Goal: Task Accomplishment & Management: Complete application form

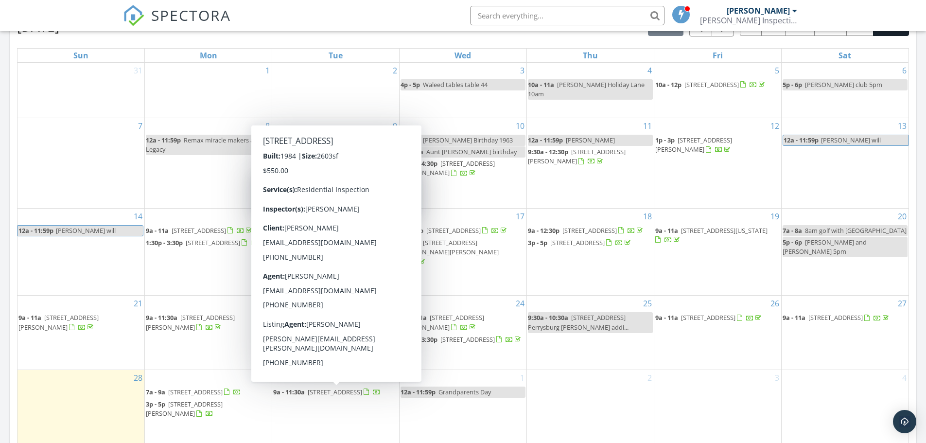
scroll to position [438, 0]
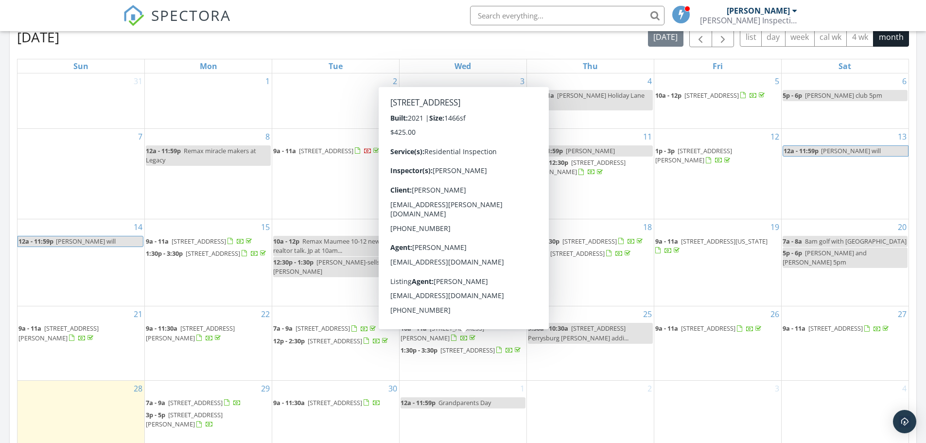
click at [846, 419] on div "4" at bounding box center [845, 417] width 127 height 73
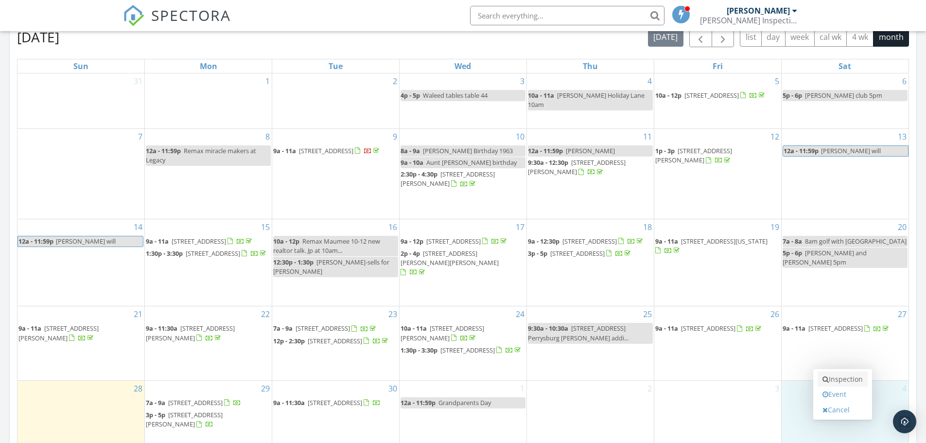
click at [843, 376] on link "Inspection" at bounding box center [843, 379] width 50 height 16
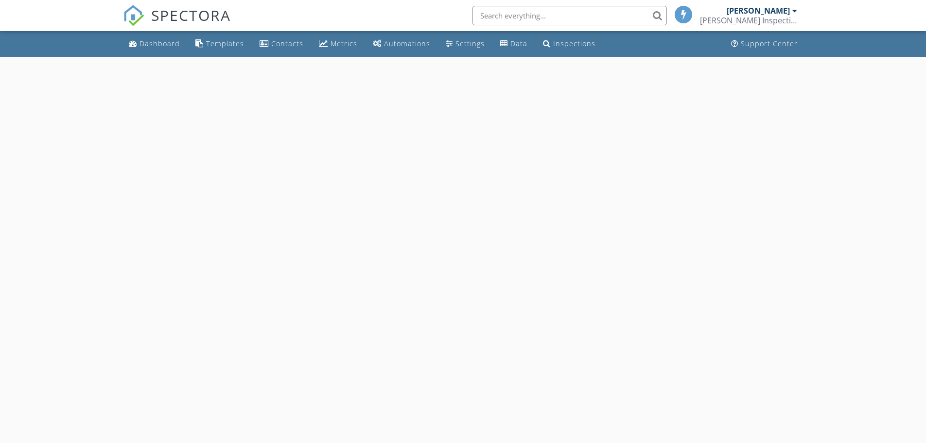
select select "9"
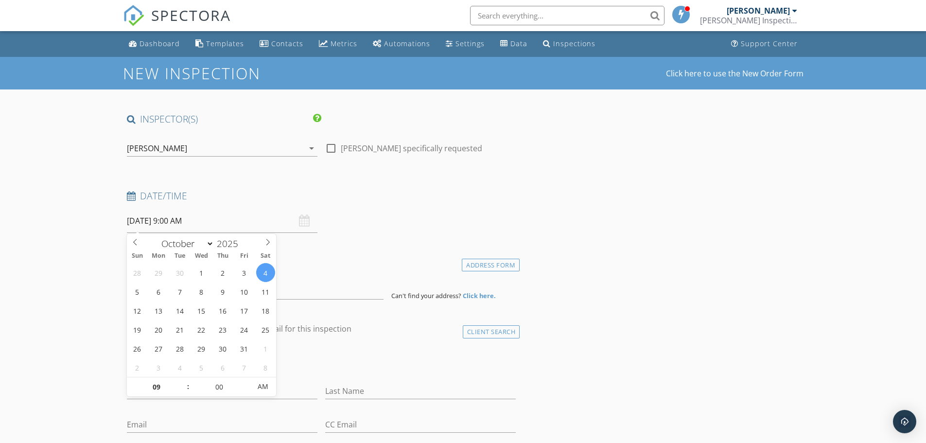
click at [191, 221] on input "10/04/2025 9:00 AM" at bounding box center [222, 221] width 191 height 24
type input "10"
type input "10/04/2025 10:00 AM"
click at [182, 380] on span at bounding box center [183, 382] width 7 height 10
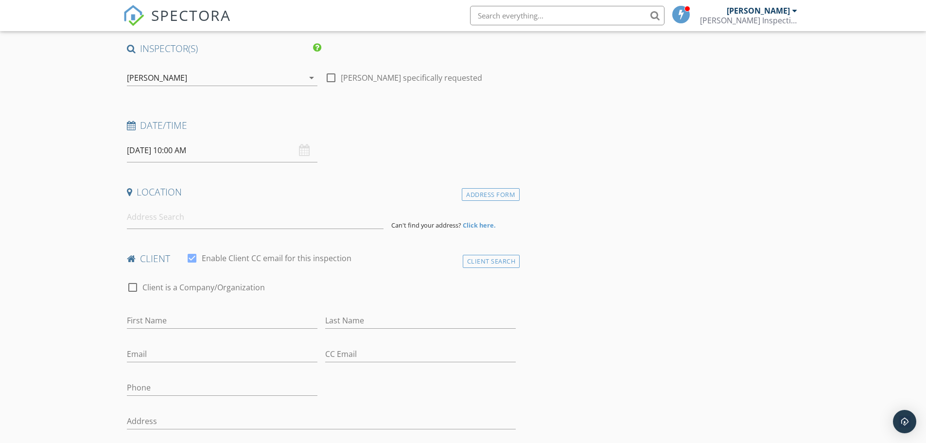
scroll to position [97, 0]
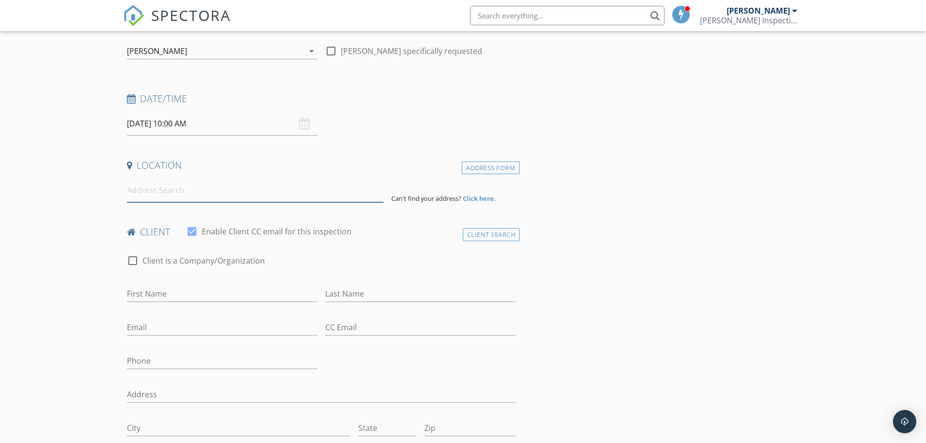
click at [159, 193] on input at bounding box center [255, 190] width 257 height 24
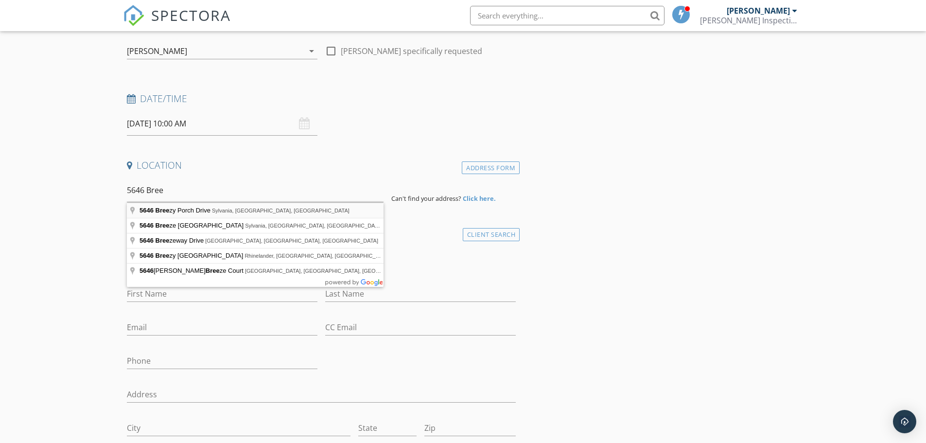
type input "5646 Breezy Porch Drive, Sylvania, OH, USA"
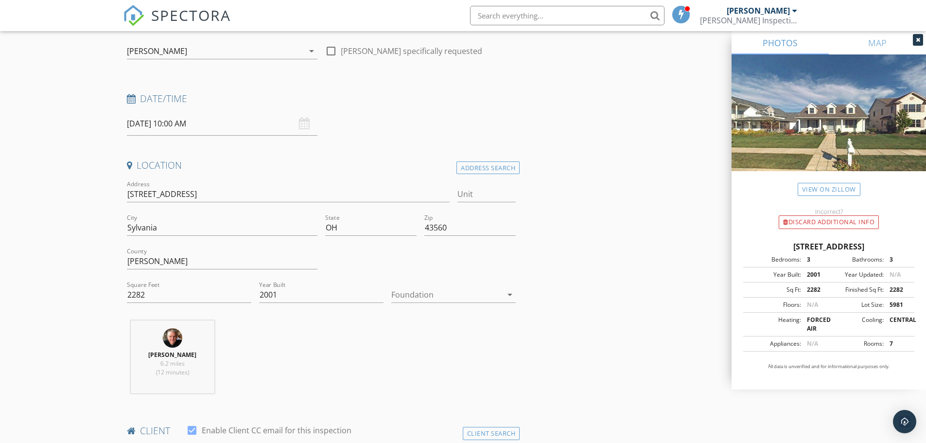
click at [507, 293] on icon "arrow_drop_down" at bounding box center [510, 295] width 12 height 12
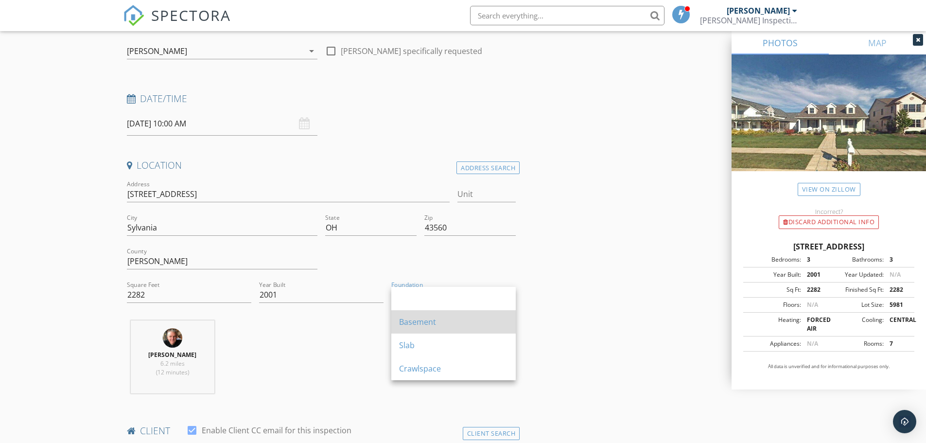
click at [419, 323] on div "Basement" at bounding box center [453, 322] width 109 height 12
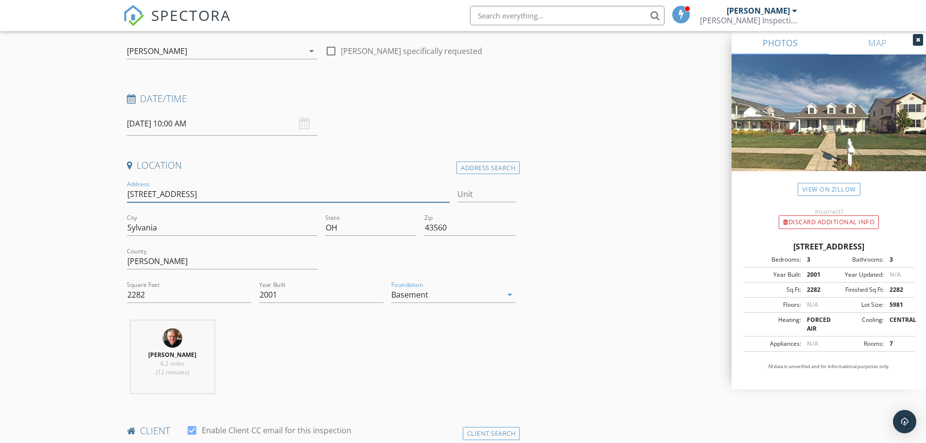
drag, startPoint x: 212, startPoint y: 195, endPoint x: 70, endPoint y: 195, distance: 141.5
click at [509, 295] on icon "arrow_drop_down" at bounding box center [510, 295] width 12 height 12
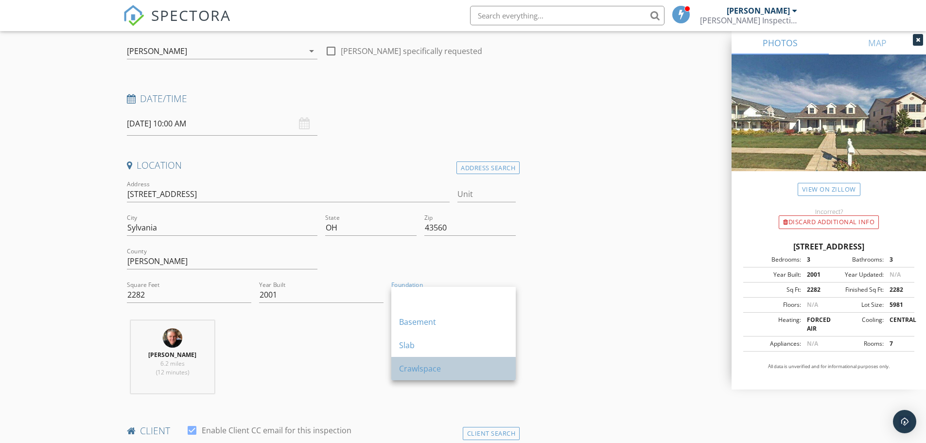
click at [426, 373] on div "Crawlspace" at bounding box center [453, 369] width 109 height 12
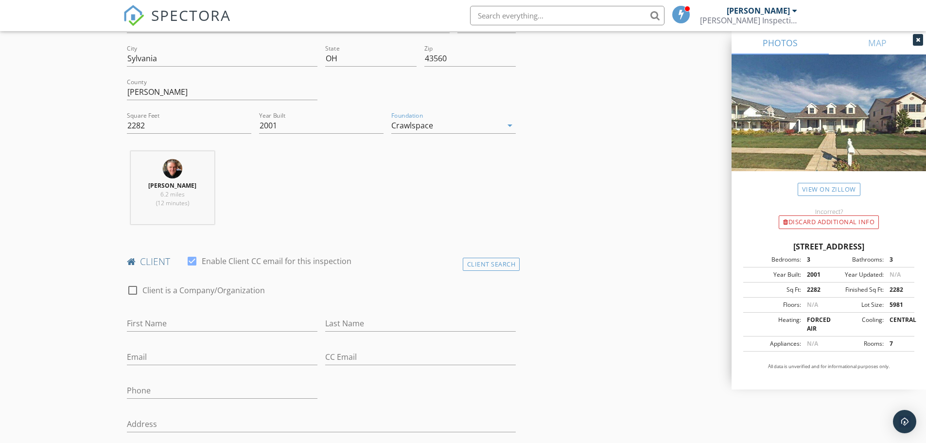
scroll to position [340, 0]
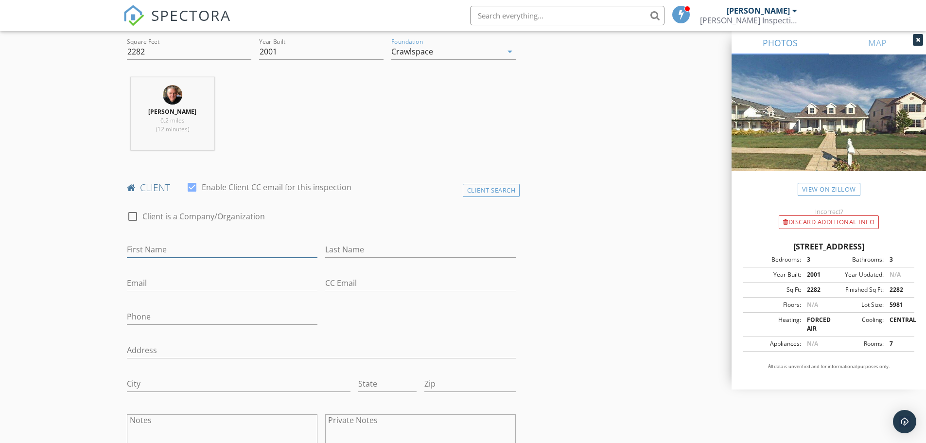
drag, startPoint x: 154, startPoint y: 246, endPoint x: 140, endPoint y: 246, distance: 13.6
click at [153, 246] on input "First Name" at bounding box center [222, 250] width 191 height 16
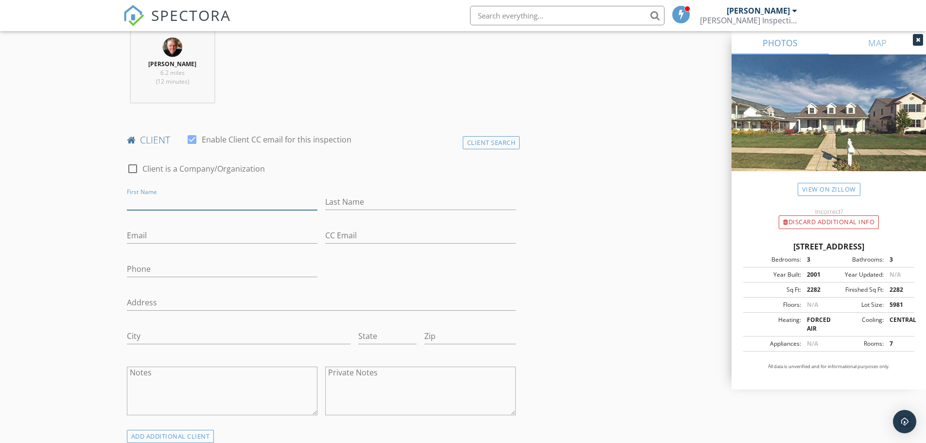
scroll to position [389, 0]
click at [147, 201] on input "First Name" at bounding box center [222, 201] width 191 height 16
type input "[PERSON_NAME] and [PERSON_NAME]"
click at [343, 198] on input "Last Name" at bounding box center [420, 201] width 191 height 16
type input "Brywczynski"
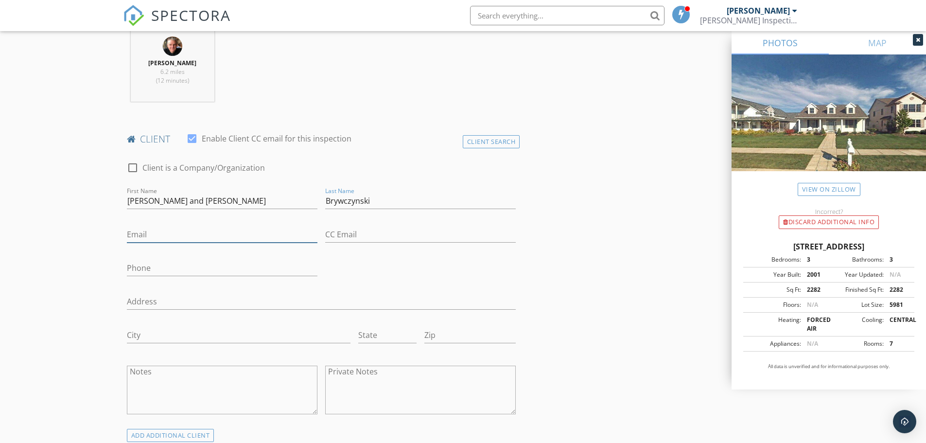
click at [160, 238] on input "Email" at bounding box center [222, 235] width 191 height 16
type input "meredith.reinhart@wmich.edu"
click at [146, 265] on input "Phone" at bounding box center [222, 268] width 191 height 16
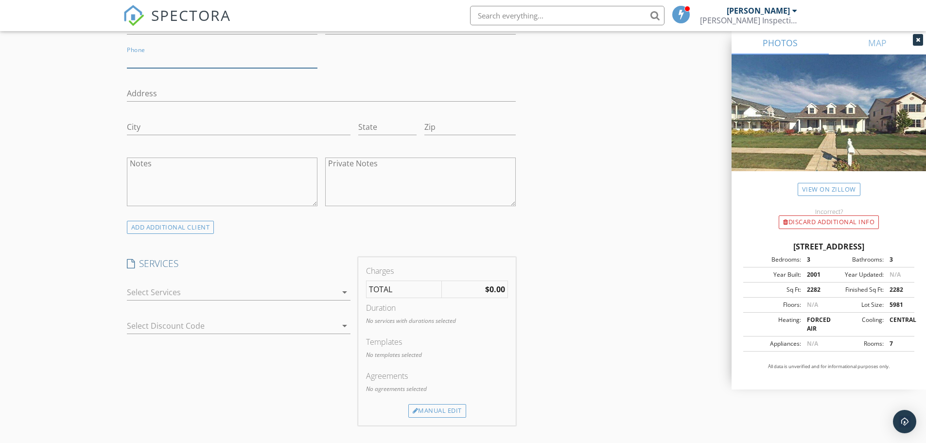
scroll to position [632, 0]
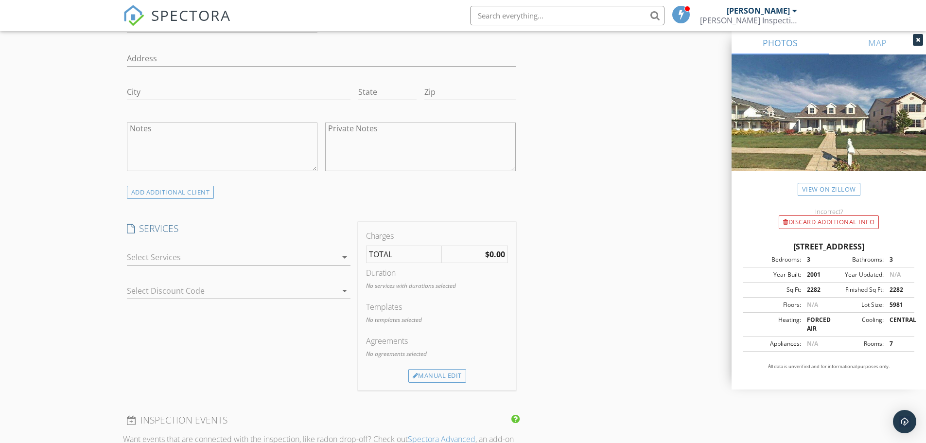
click at [342, 257] on icon "arrow_drop_down" at bounding box center [345, 257] width 12 height 12
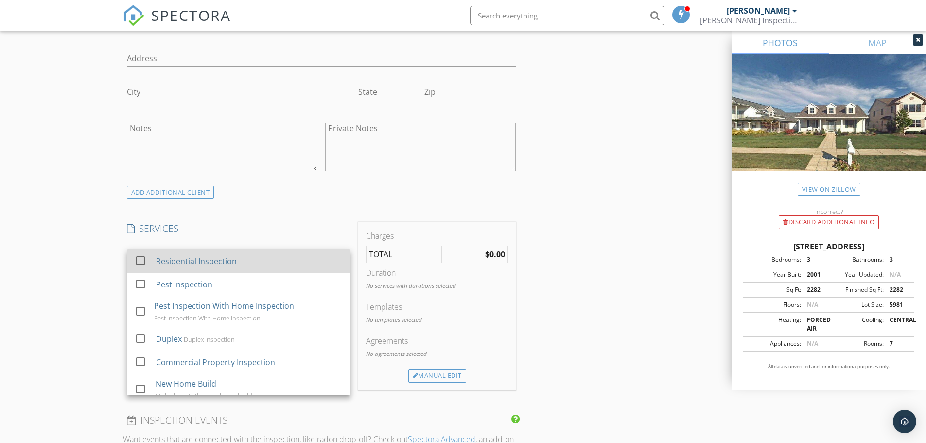
click at [140, 263] on div at bounding box center [140, 260] width 17 height 17
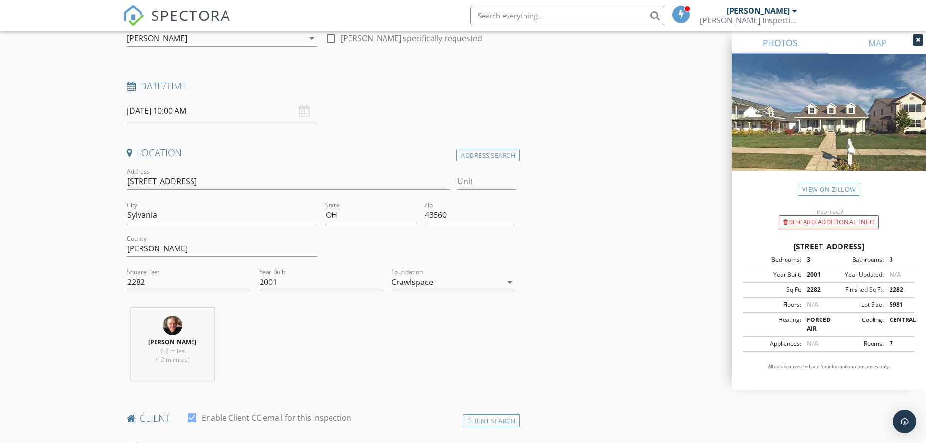
scroll to position [97, 0]
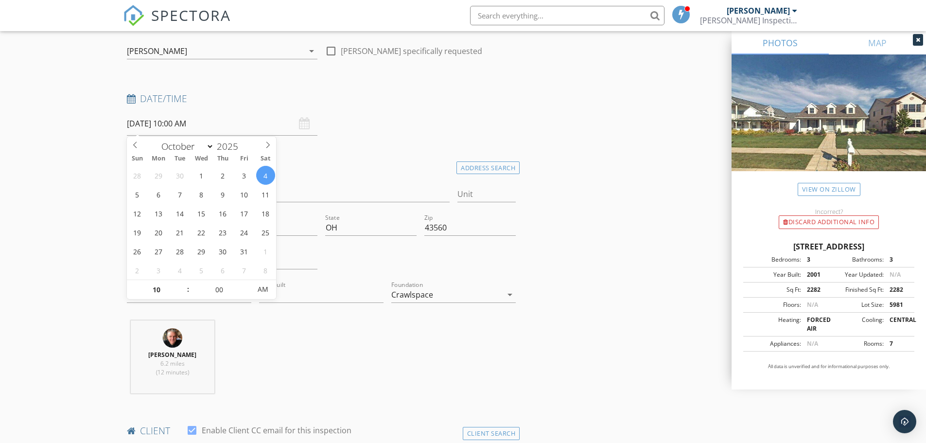
click at [189, 123] on input "10/04/2025 10:00 AM" at bounding box center [222, 124] width 191 height 24
type input "05"
type input "10/04/2025 10:05 AM"
click at [247, 282] on span at bounding box center [246, 285] width 7 height 10
type input "10"
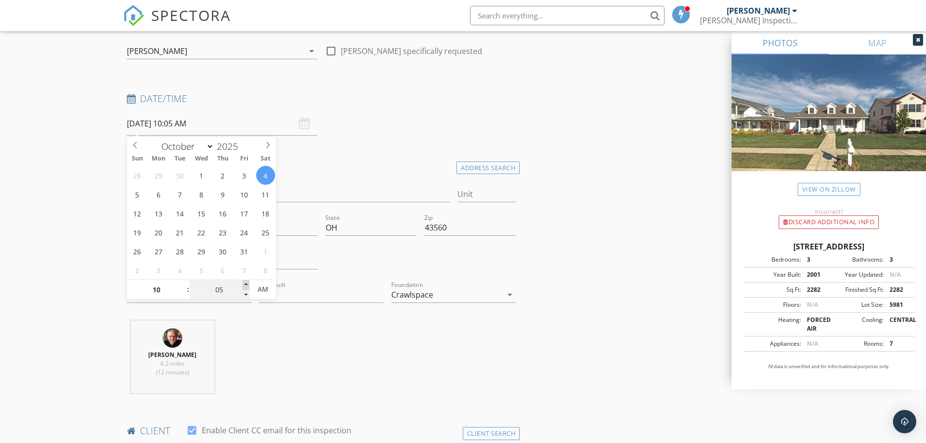
type input "10/04/2025 10:10 AM"
click at [245, 284] on span at bounding box center [246, 285] width 7 height 10
type input "15"
type input "10/04/2025 10:15 AM"
click at [244, 284] on span at bounding box center [246, 285] width 7 height 10
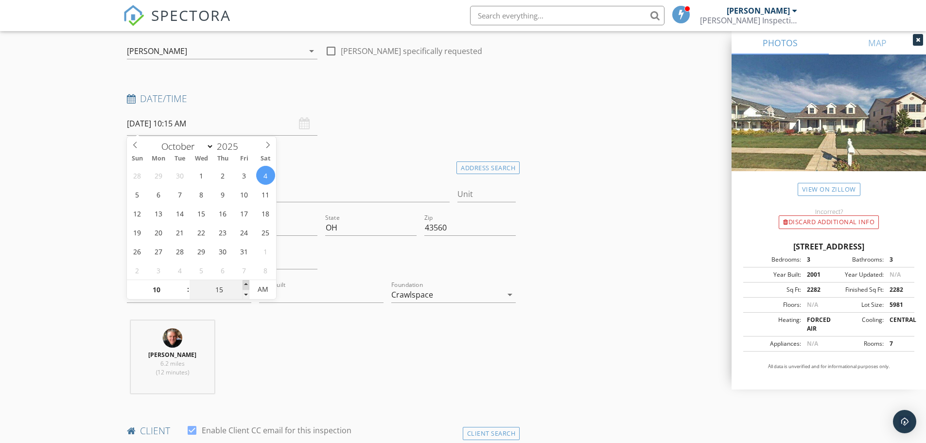
type input "20"
type input "10/04/2025 10:20 AM"
click at [244, 284] on span at bounding box center [246, 285] width 7 height 10
type input "25"
type input "10/04/2025 10:25 AM"
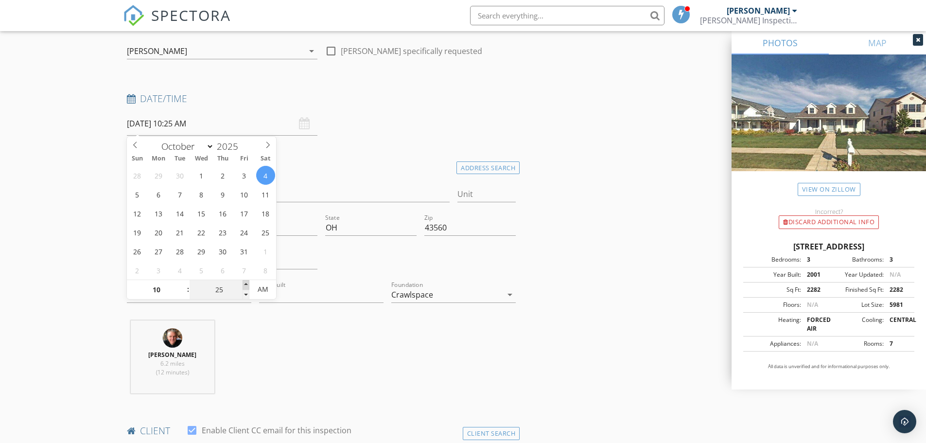
click at [247, 284] on span at bounding box center [246, 285] width 7 height 10
type input "30"
type input "10/04/2025 10:30 AM"
click at [247, 284] on span at bounding box center [246, 285] width 7 height 10
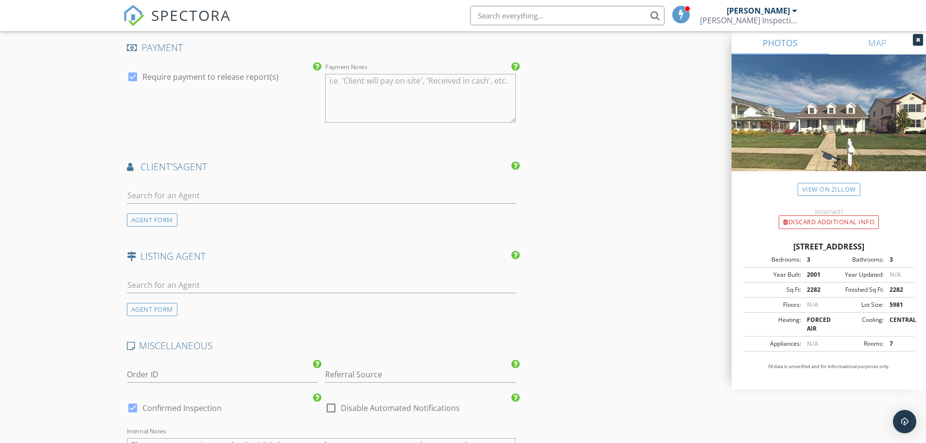
scroll to position [1118, 0]
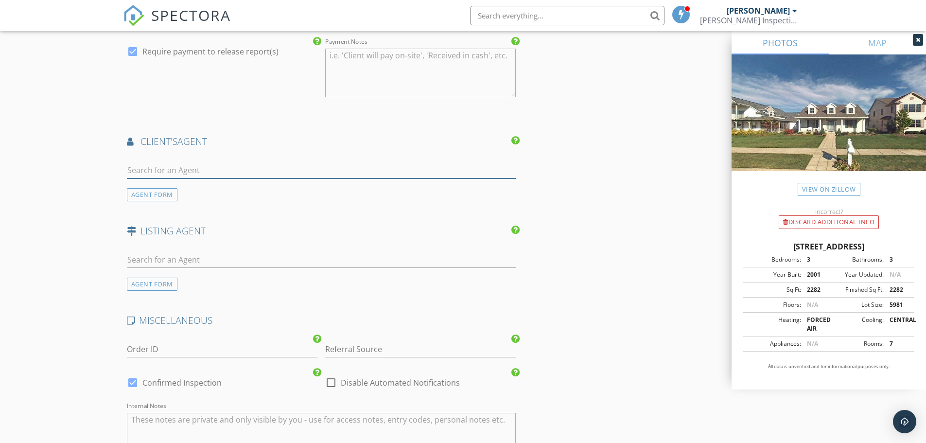
click at [179, 169] on input "text" at bounding box center [321, 170] width 389 height 16
type input "Chelsea"
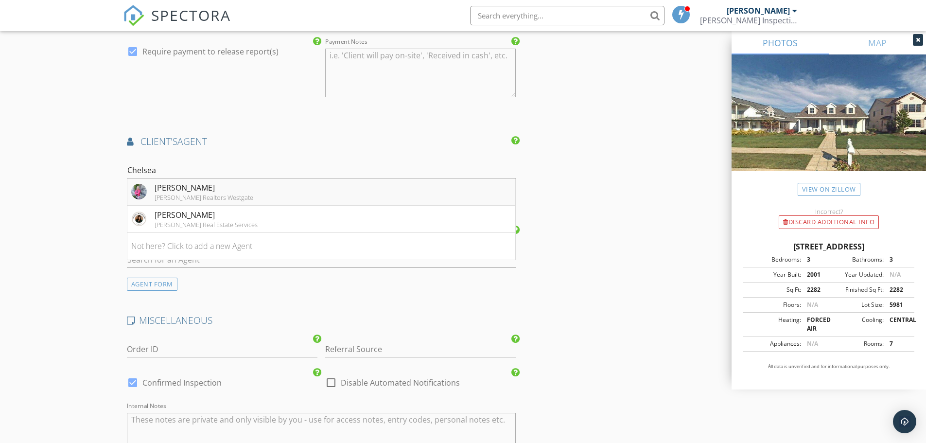
click at [177, 192] on div "Chelsea Straub" at bounding box center [204, 188] width 99 height 12
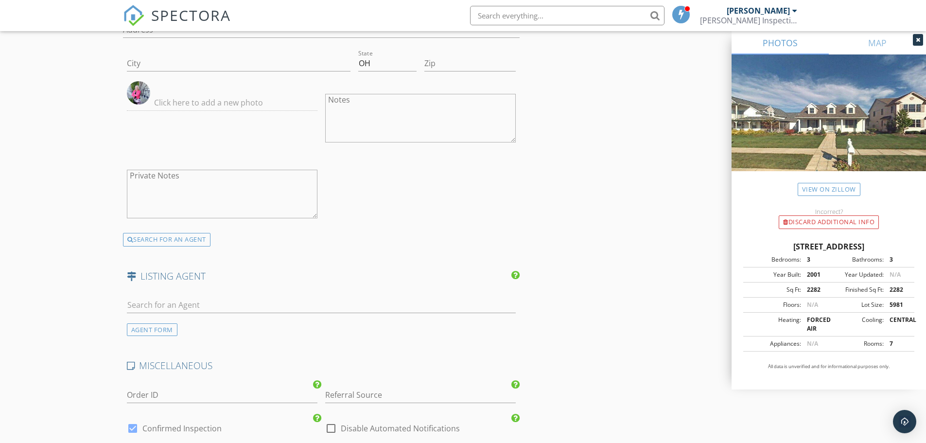
scroll to position [1459, 0]
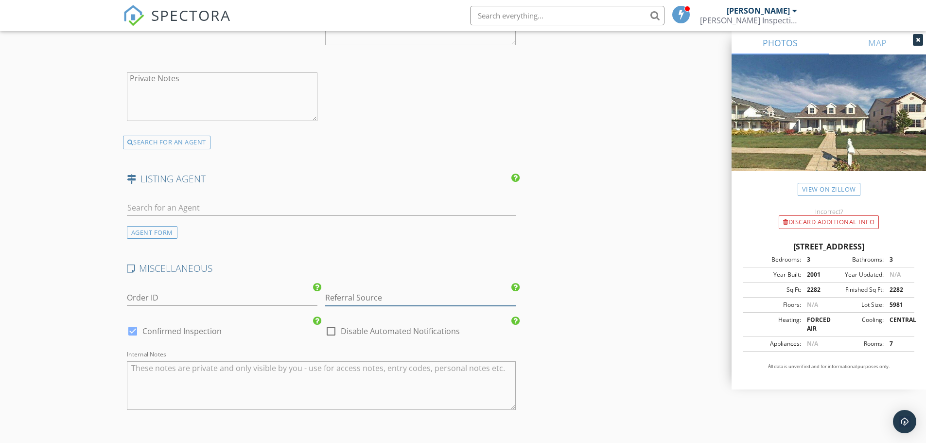
click at [355, 302] on input "Referral Source" at bounding box center [420, 298] width 191 height 16
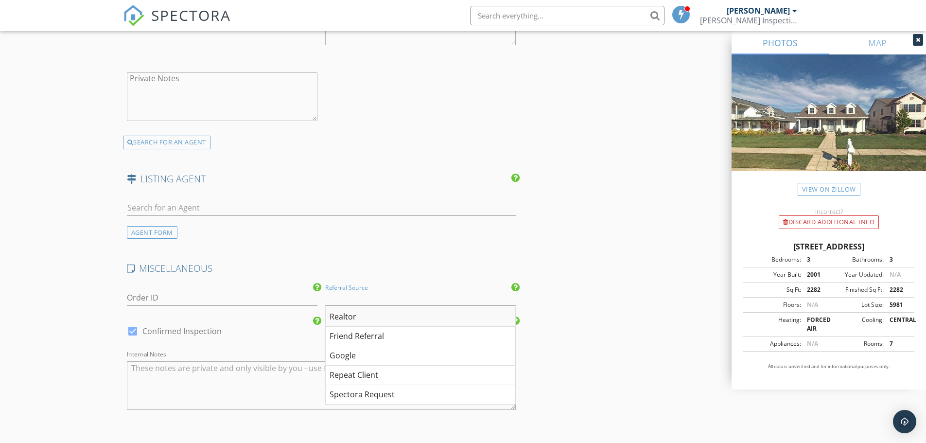
click at [342, 318] on div "Realtor" at bounding box center [421, 316] width 190 height 19
type input "Realtor"
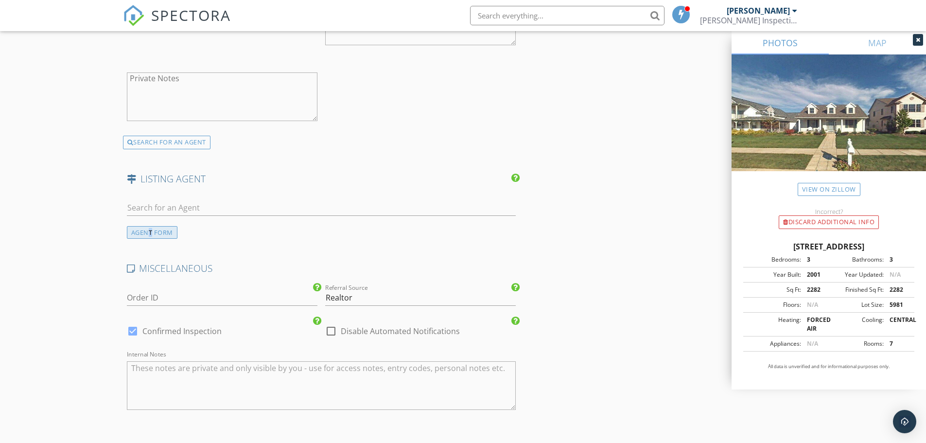
click at [151, 231] on div "AGENT FORM" at bounding box center [152, 232] width 51 height 13
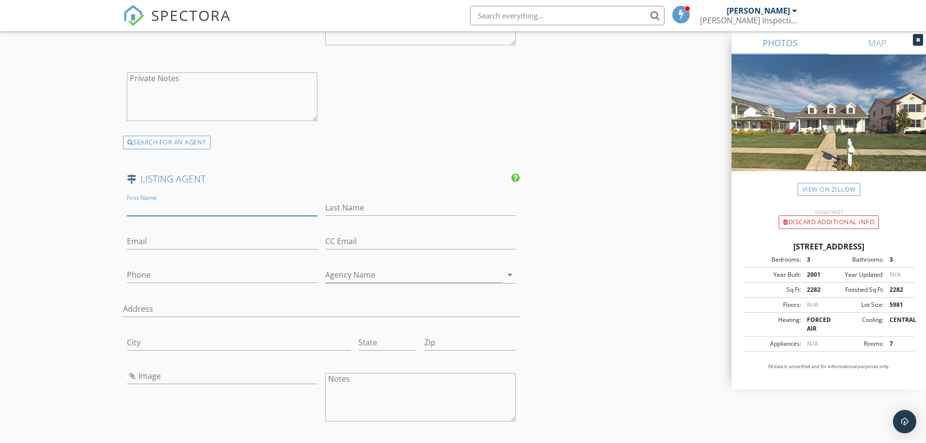
click at [159, 206] on input "First Name" at bounding box center [222, 208] width 191 height 16
click at [183, 203] on input "First Name" at bounding box center [222, 208] width 191 height 16
click at [183, 208] on input "First Name" at bounding box center [222, 208] width 191 height 16
paste input "Michelle L. Nieman"
drag, startPoint x: 167, startPoint y: 208, endPoint x: 243, endPoint y: 208, distance: 75.4
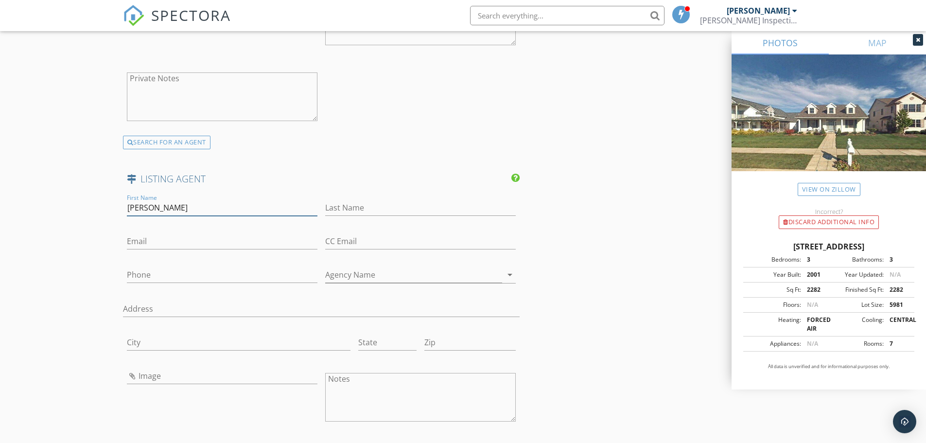
click at [243, 208] on input "Michelle L. Nieman" at bounding box center [222, 208] width 191 height 16
type input "Michelle L."
type input "Nieman"
drag, startPoint x: 175, startPoint y: 207, endPoint x: 174, endPoint y: 212, distance: 5.9
click at [176, 208] on input "Michelle L." at bounding box center [222, 208] width 191 height 16
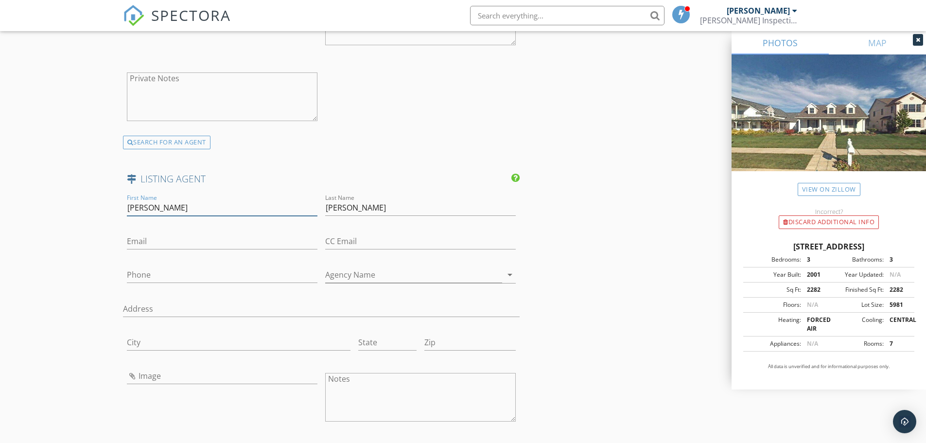
type input "Michelle"
click at [159, 273] on input "Phone" at bounding box center [222, 275] width 191 height 16
paste input "419-250-7300"
type input "419-250-7300"
drag, startPoint x: 356, startPoint y: 273, endPoint x: 352, endPoint y: 274, distance: 5.0
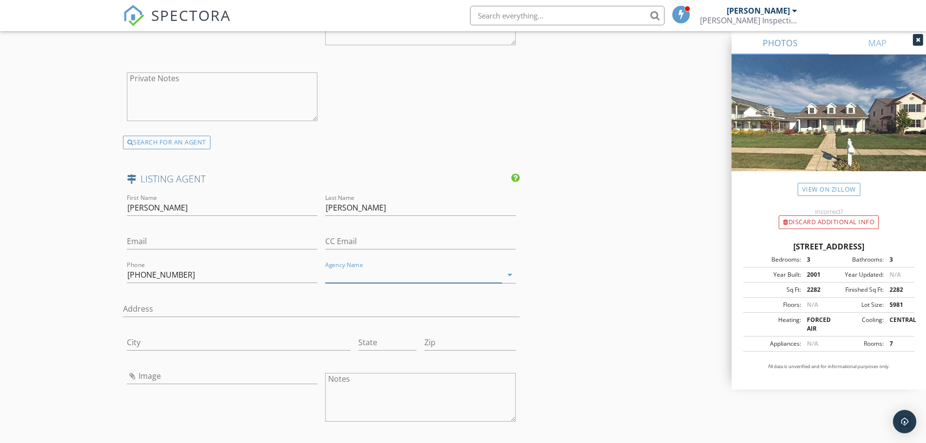
click at [353, 274] on input "Agency Name" at bounding box center [413, 275] width 177 height 16
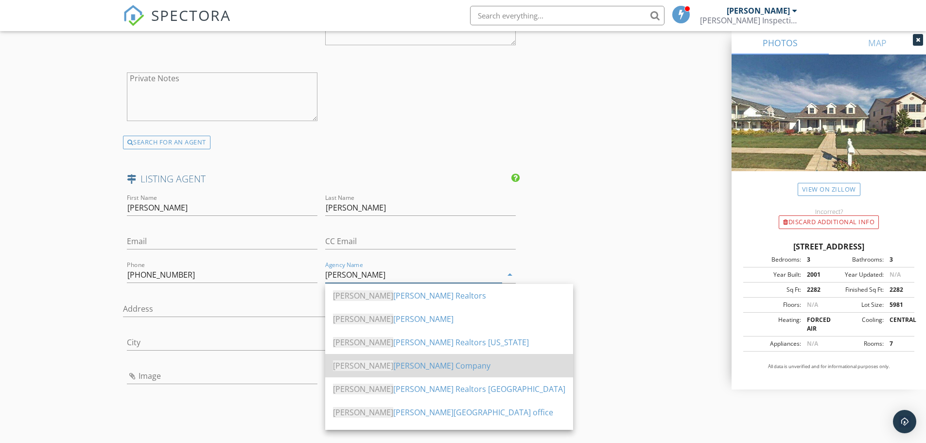
click at [389, 369] on div "Dan berry Company" at bounding box center [449, 366] width 232 height 12
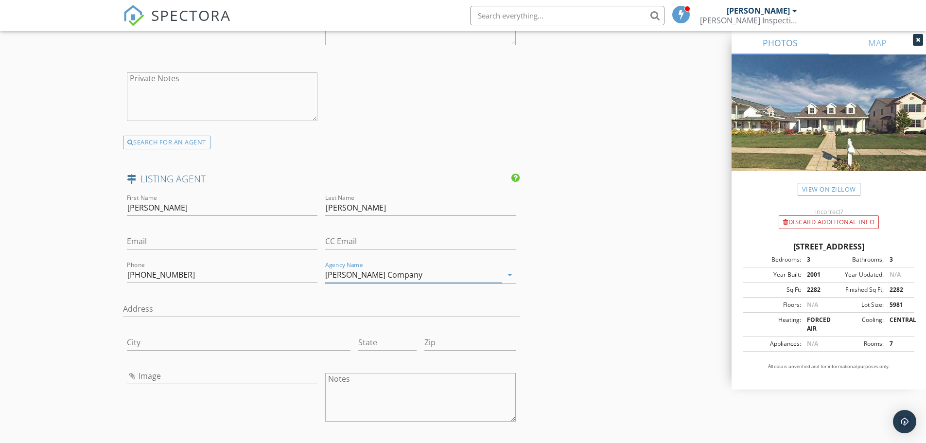
type input "Danberry Company"
click at [169, 236] on input "Email" at bounding box center [222, 241] width 191 height 16
click at [148, 243] on input "Email" at bounding box center [222, 241] width 191 height 16
paste input "michelle.nieman@realtor.com"
type input "michelle.nieman@realtor.com"
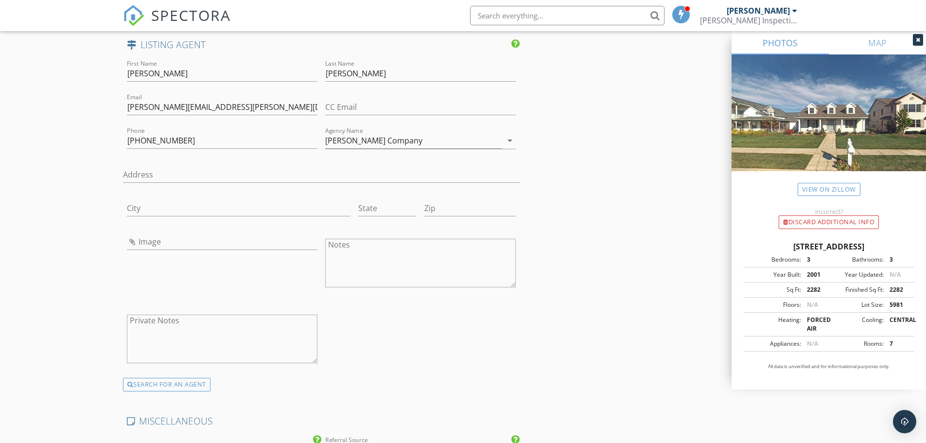
scroll to position [1604, 0]
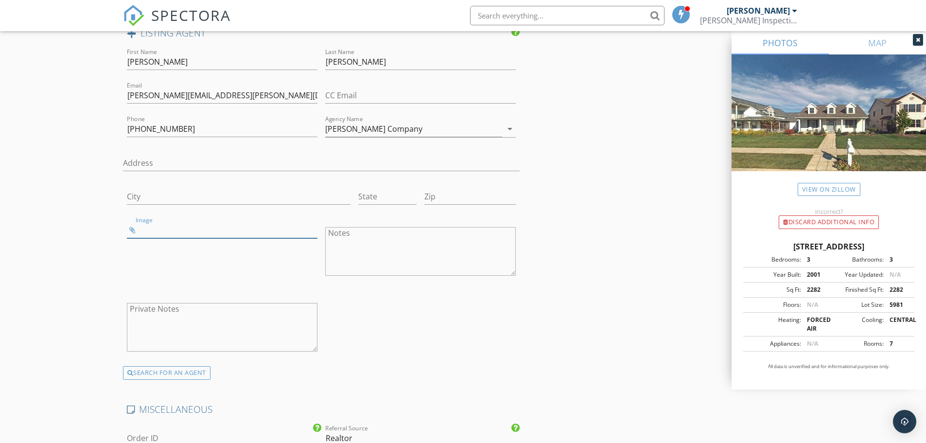
click at [157, 231] on input "Image" at bounding box center [222, 230] width 191 height 16
type input "Screenshot 2025-09-28 135628.jpg"
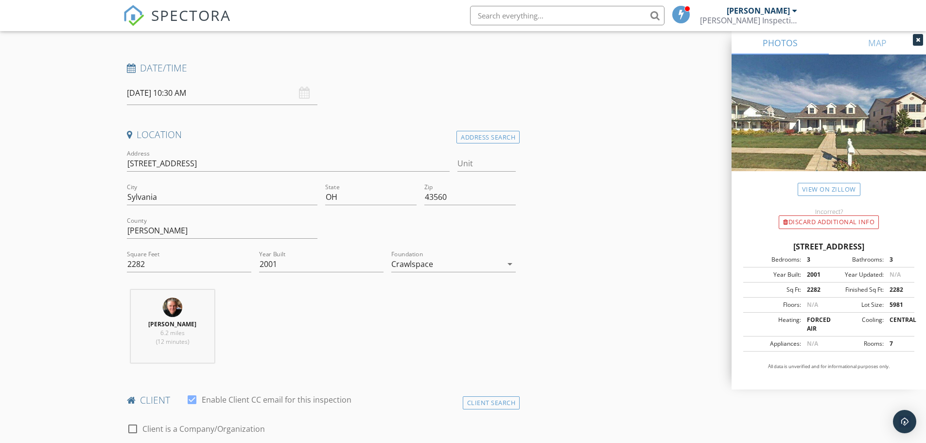
scroll to position [0, 0]
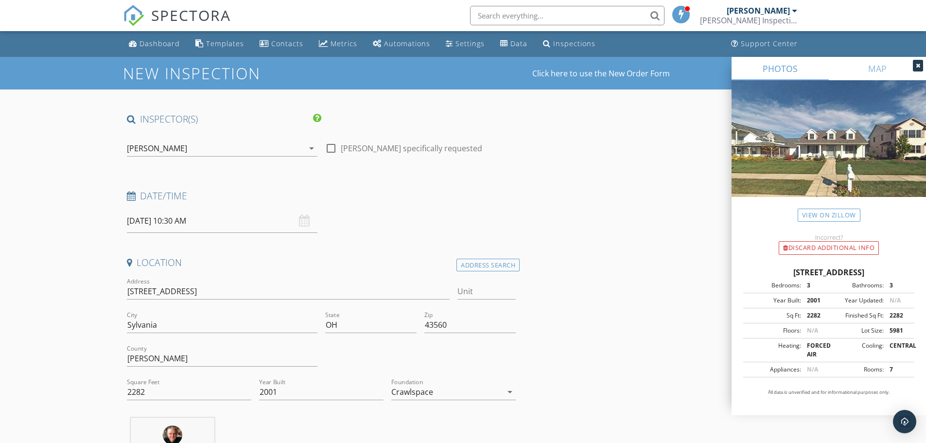
click at [162, 223] on input "10/04/2025 10:30 AM" at bounding box center [222, 221] width 191 height 24
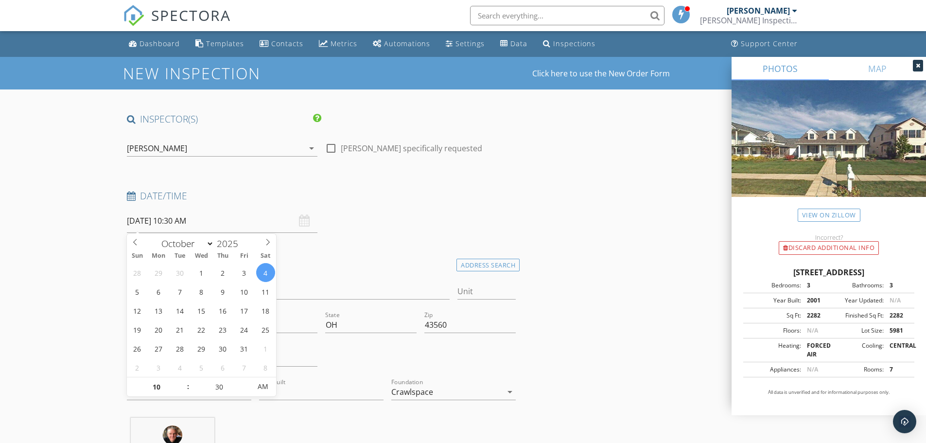
click at [143, 215] on input "10/04/2025 10:30 AM" at bounding box center [222, 221] width 191 height 24
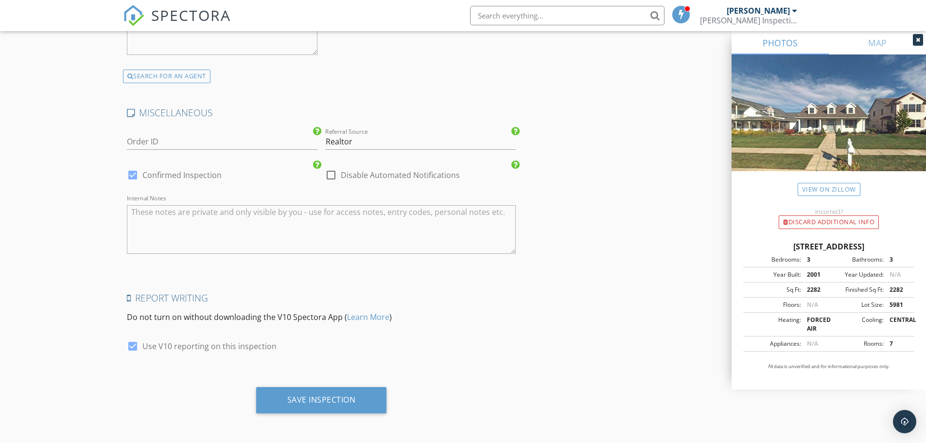
scroll to position [1902, 0]
click at [298, 399] on div "Save Inspection" at bounding box center [321, 399] width 69 height 10
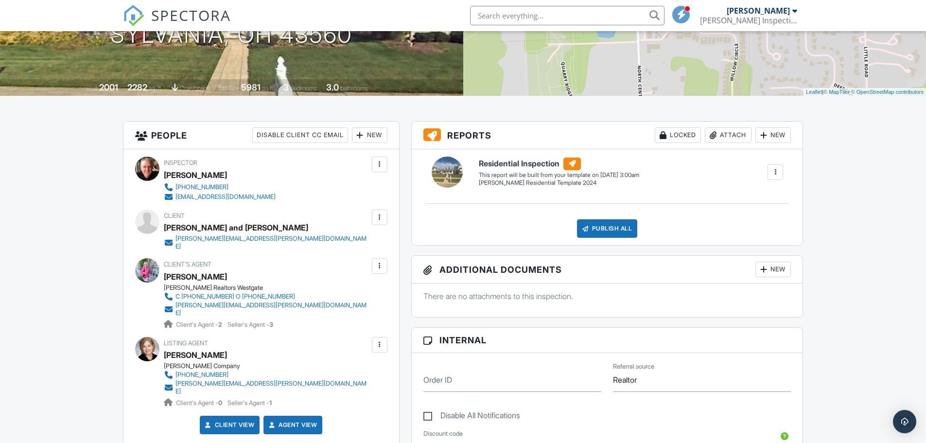
scroll to position [86, 0]
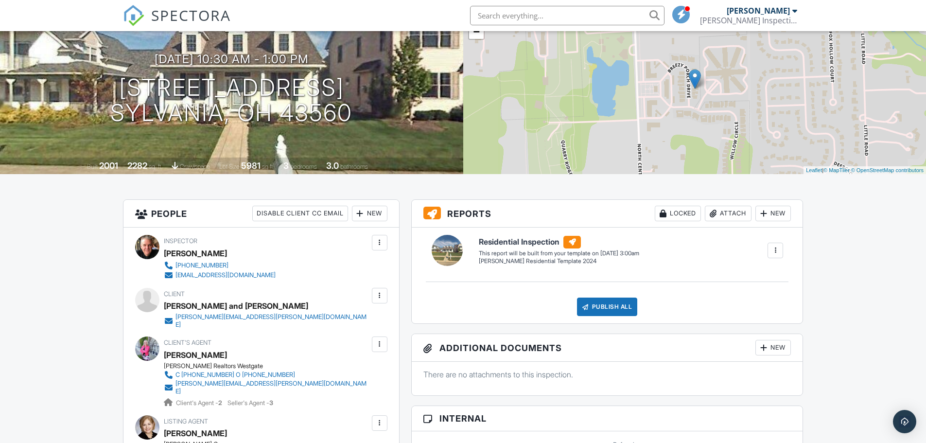
drag, startPoint x: 32, startPoint y: 229, endPoint x: 32, endPoint y: 224, distance: 5.8
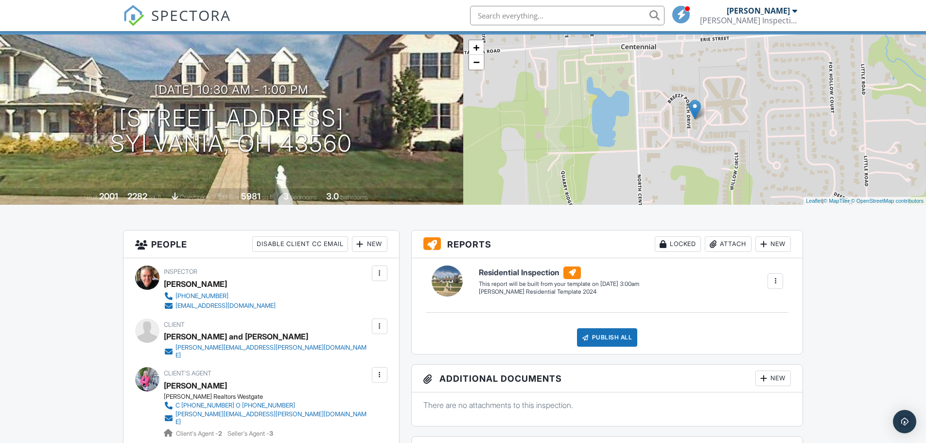
scroll to position [0, 0]
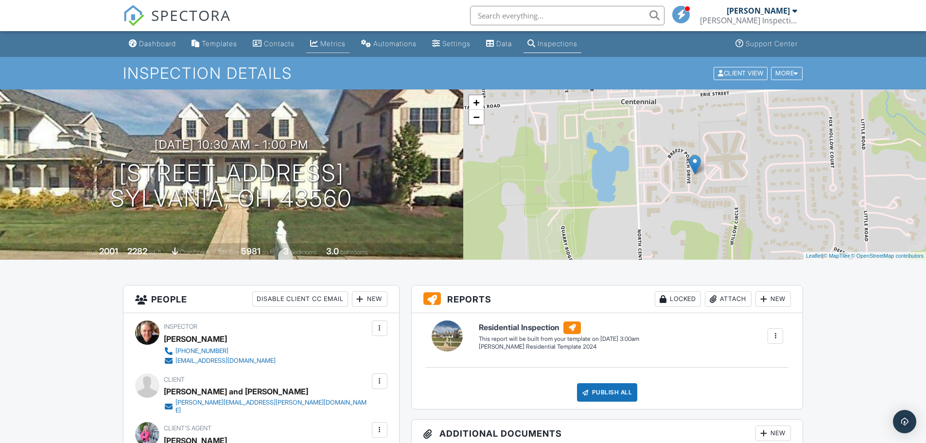
click at [330, 42] on div "Metrics" at bounding box center [332, 43] width 25 height 8
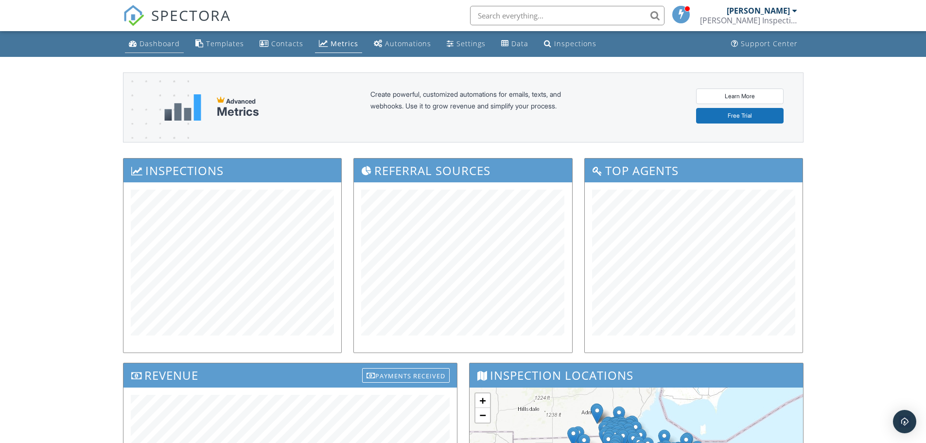
click at [164, 36] on link "Dashboard" at bounding box center [154, 44] width 59 height 18
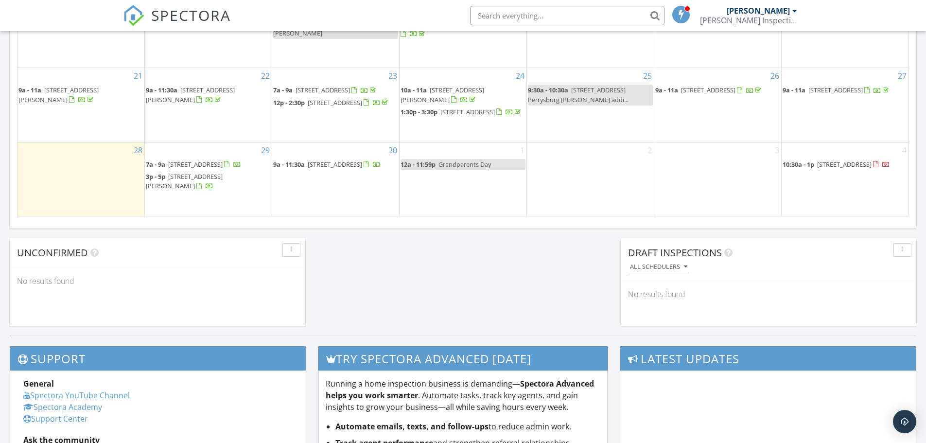
scroll to position [729, 0]
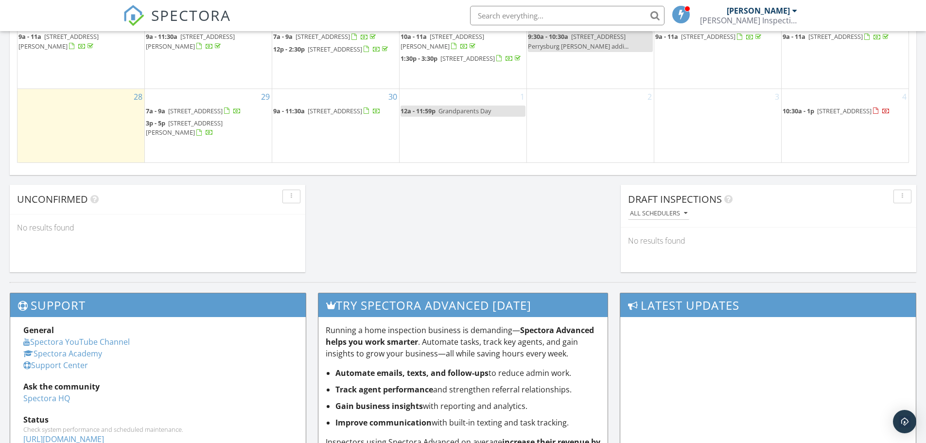
click at [846, 112] on span "5646 Breezy Porch Dr, Sylvania 43560" at bounding box center [844, 110] width 54 height 9
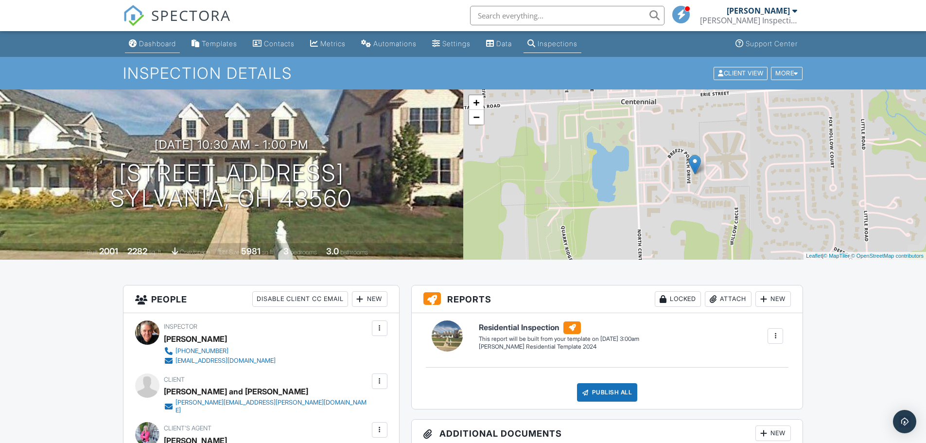
click at [156, 45] on div "Dashboard" at bounding box center [157, 43] width 37 height 8
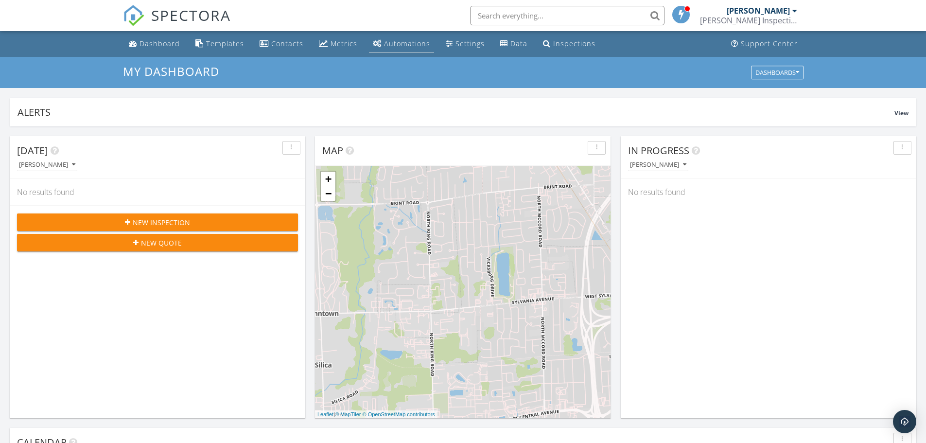
scroll to position [900, 941]
click at [412, 45] on div "Automations" at bounding box center [407, 43] width 46 height 9
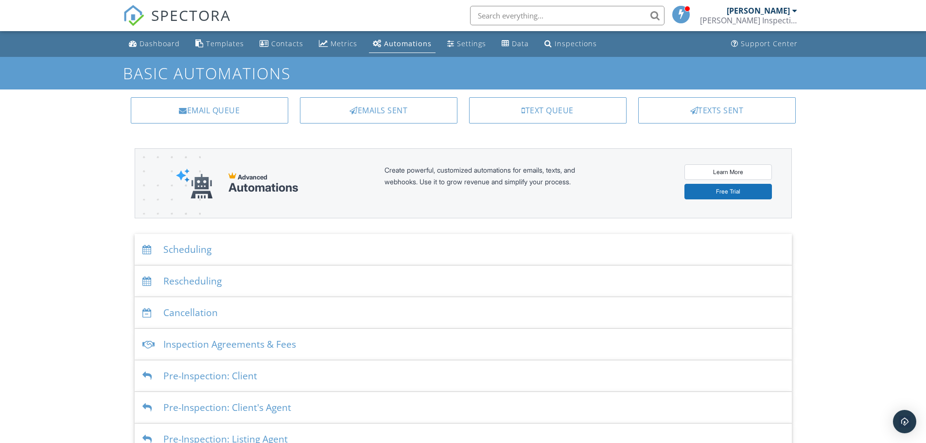
click at [178, 249] on div "Scheduling" at bounding box center [463, 250] width 657 height 32
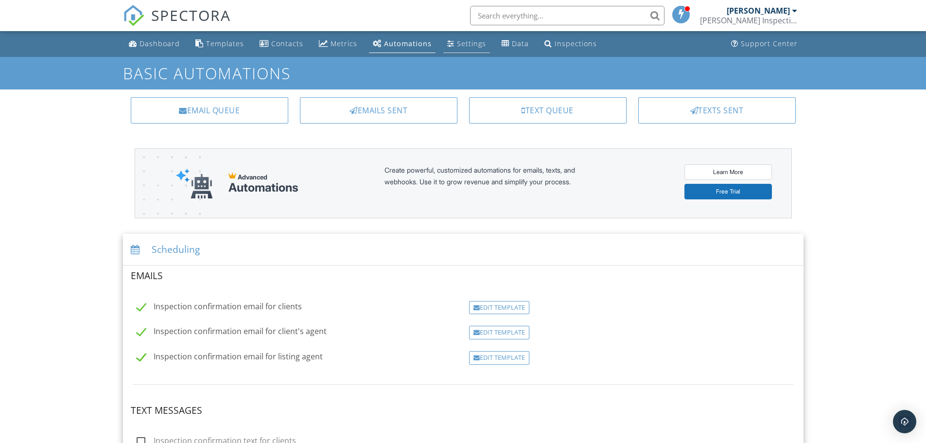
click at [461, 42] on div "Settings" at bounding box center [471, 43] width 29 height 9
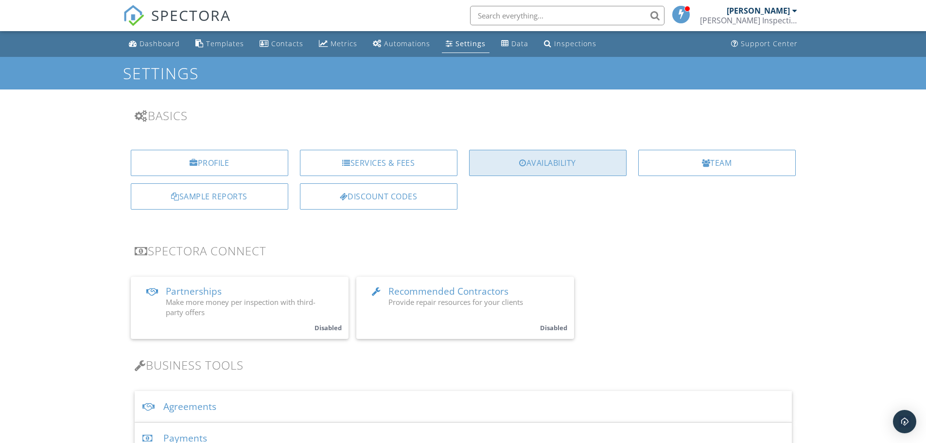
click at [539, 163] on div "Availability" at bounding box center [548, 163] width 158 height 26
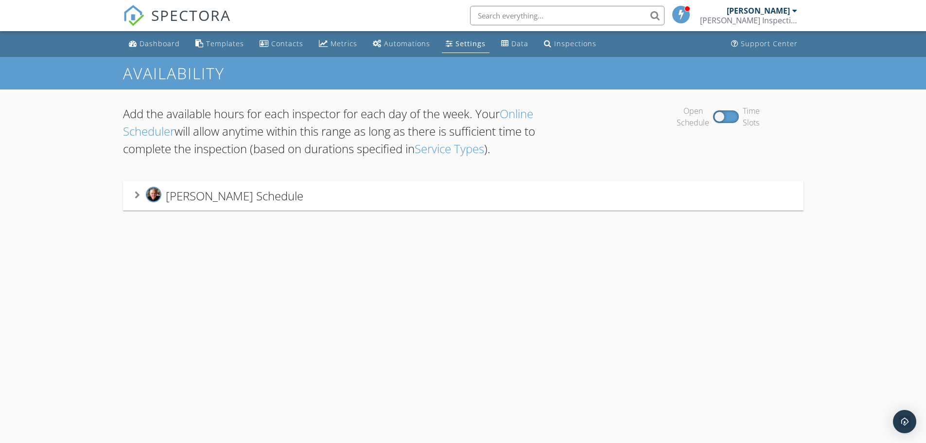
click at [264, 205] on div "[PERSON_NAME] Schedule" at bounding box center [463, 196] width 681 height 30
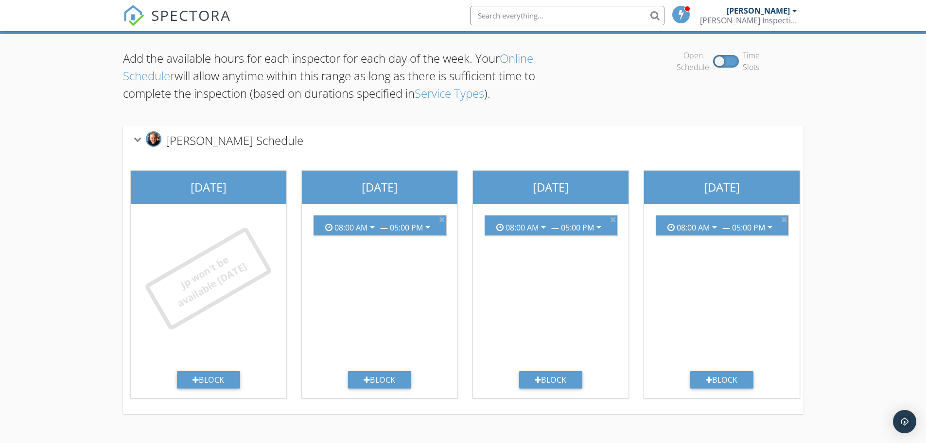
scroll to position [57, 0]
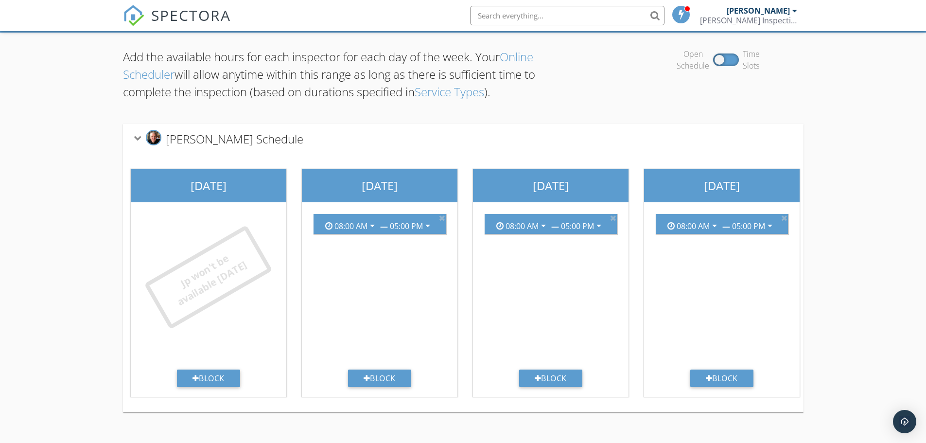
drag, startPoint x: 414, startPoint y: 412, endPoint x: 475, endPoint y: 422, distance: 61.6
click at [501, 412] on div "[DATE] Jp won't be available [DATE] Block [DATE] 08:00 AM arrow_drop_down — 05:…" at bounding box center [463, 283] width 681 height 259
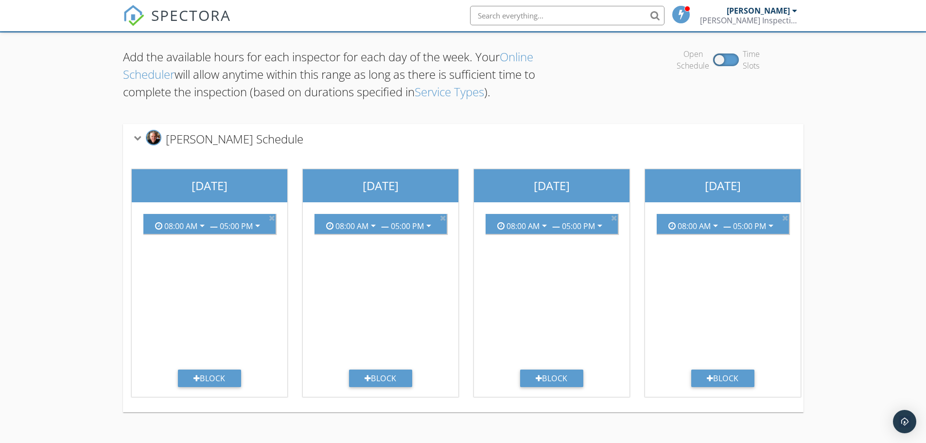
scroll to position [0, 0]
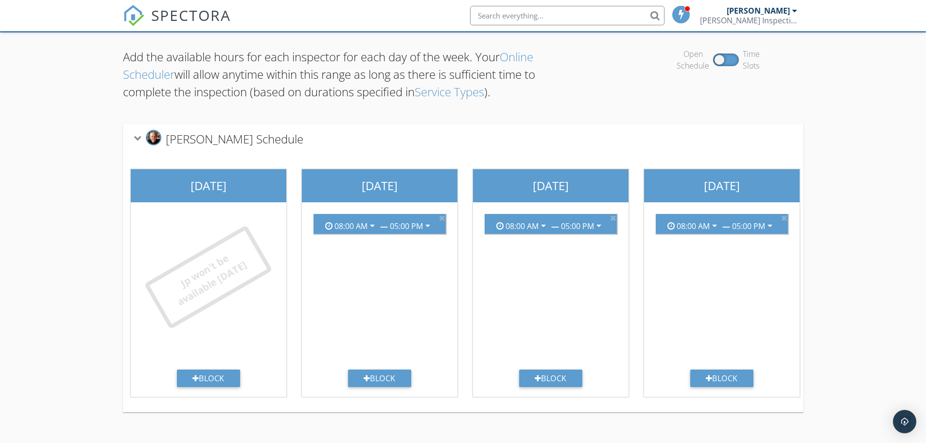
click at [86, 263] on div "Add the available hours for each inspector for each day of the week. Your Onlin…" at bounding box center [463, 230] width 926 height 395
click at [734, 61] on div "Open Schedule Time Slots" at bounding box center [718, 59] width 170 height 23
drag, startPoint x: 728, startPoint y: 60, endPoint x: 740, endPoint y: 66, distance: 13.9
click at [740, 65] on div "Open Schedule Time Slots" at bounding box center [718, 59] width 170 height 23
click at [722, 60] on div at bounding box center [726, 59] width 26 height 13
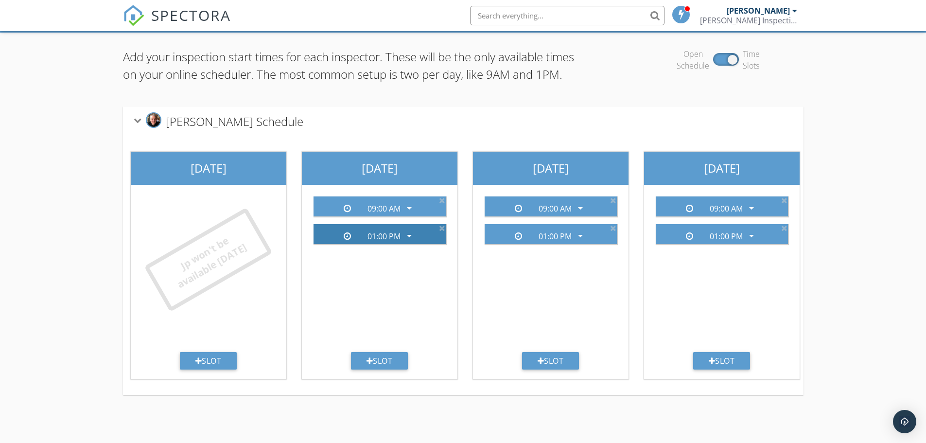
click at [409, 242] on icon "arrow_drop_down" at bounding box center [410, 236] width 12 height 12
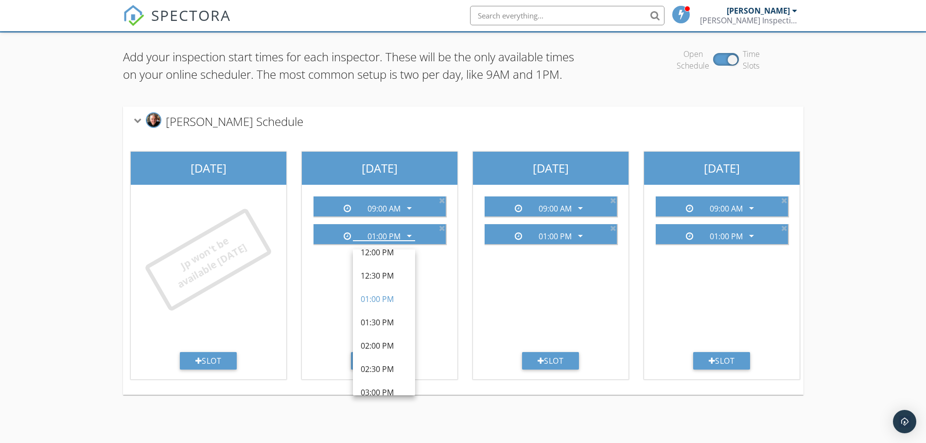
scroll to position [285, 0]
click at [369, 325] on div "02:00 PM" at bounding box center [384, 330] width 47 height 12
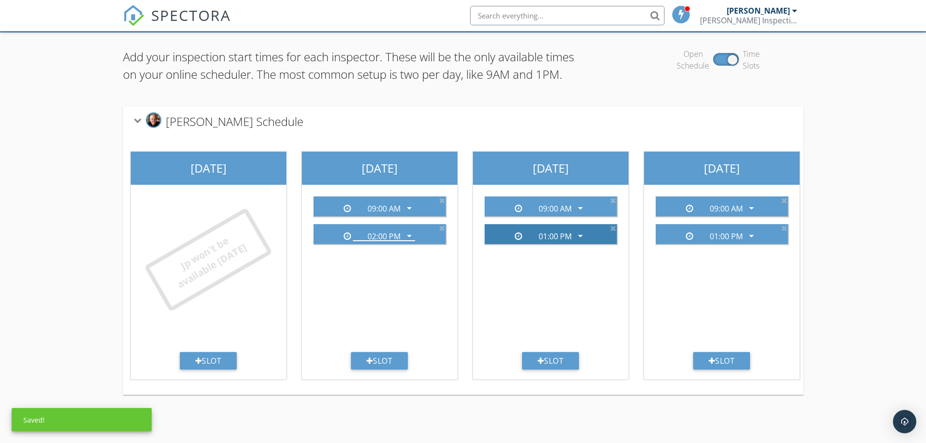
click at [581, 242] on icon "arrow_drop_down" at bounding box center [581, 236] width 12 height 12
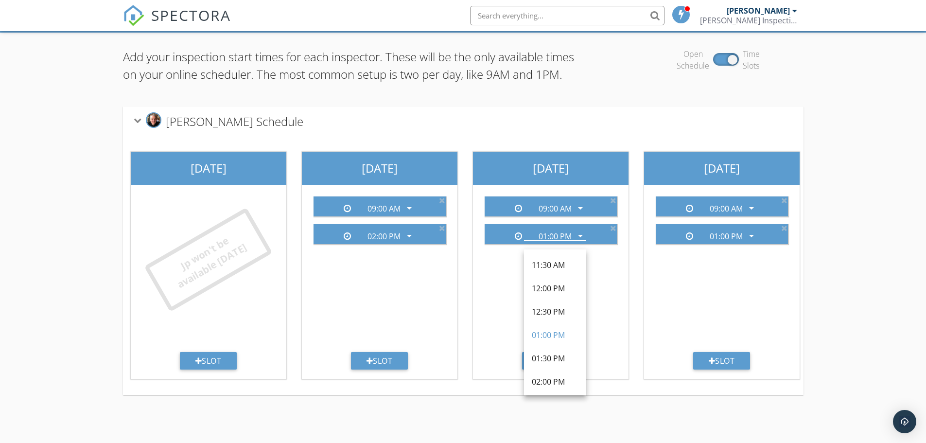
scroll to position [240, 0]
click at [549, 377] on div "02:00 PM" at bounding box center [555, 375] width 47 height 12
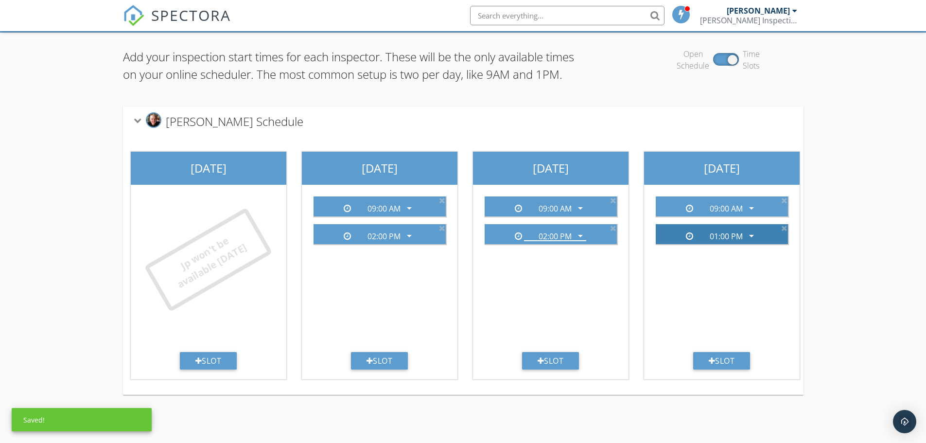
click at [753, 242] on icon "arrow_drop_down" at bounding box center [752, 236] width 12 height 12
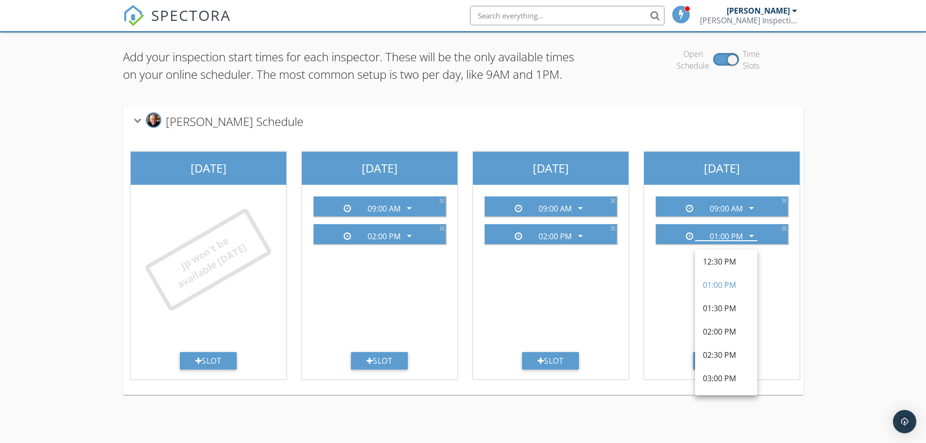
scroll to position [277, 0]
click at [712, 339] on div "02:00 PM" at bounding box center [726, 338] width 47 height 12
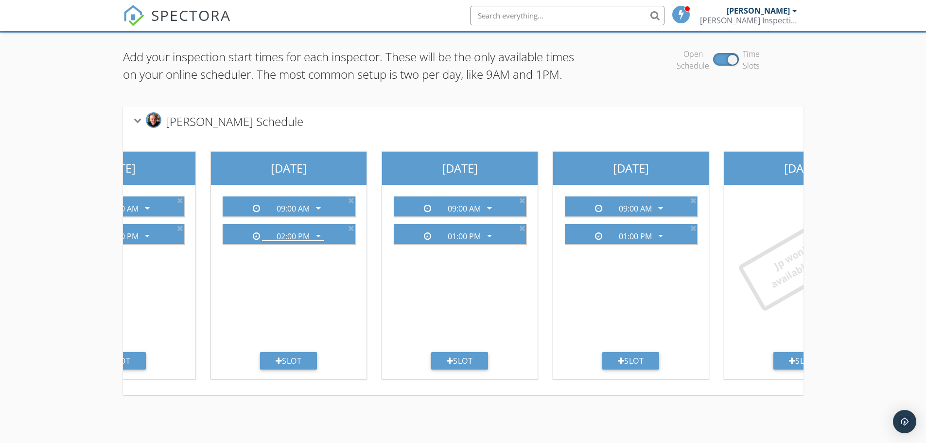
scroll to position [0, 454]
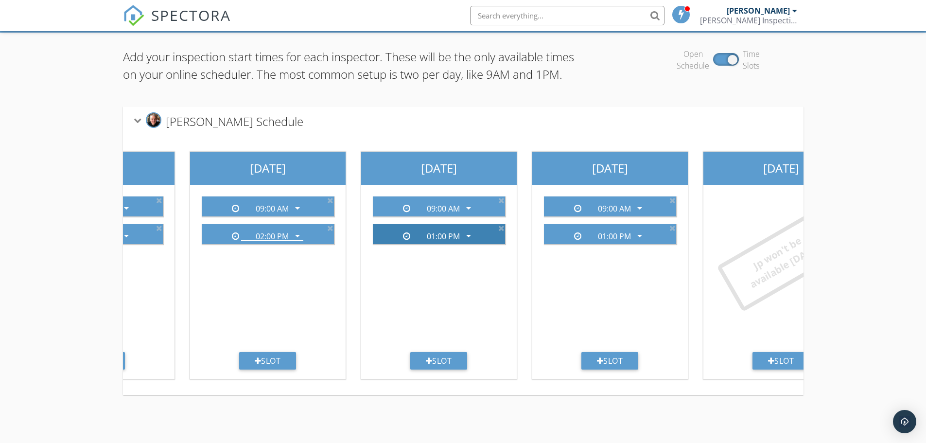
click at [469, 242] on icon "arrow_drop_down" at bounding box center [469, 236] width 12 height 12
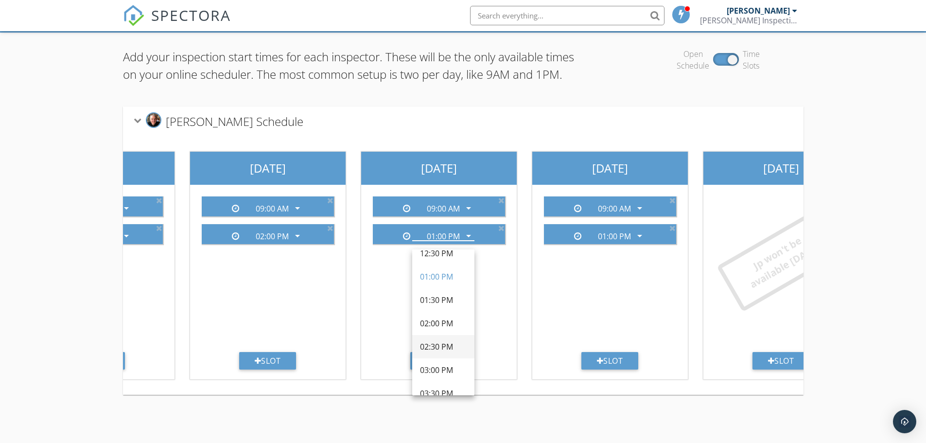
scroll to position [282, 0]
click at [439, 331] on div "02:00 PM" at bounding box center [443, 333] width 47 height 12
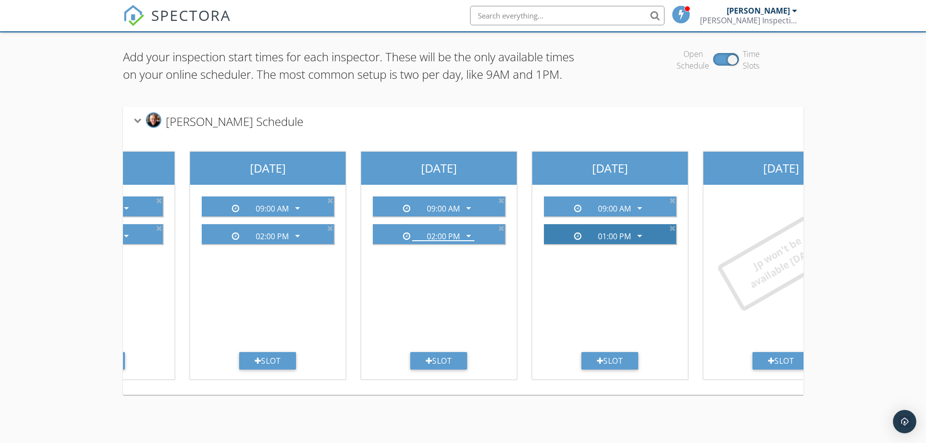
click at [640, 242] on icon "arrow_drop_down" at bounding box center [640, 236] width 12 height 12
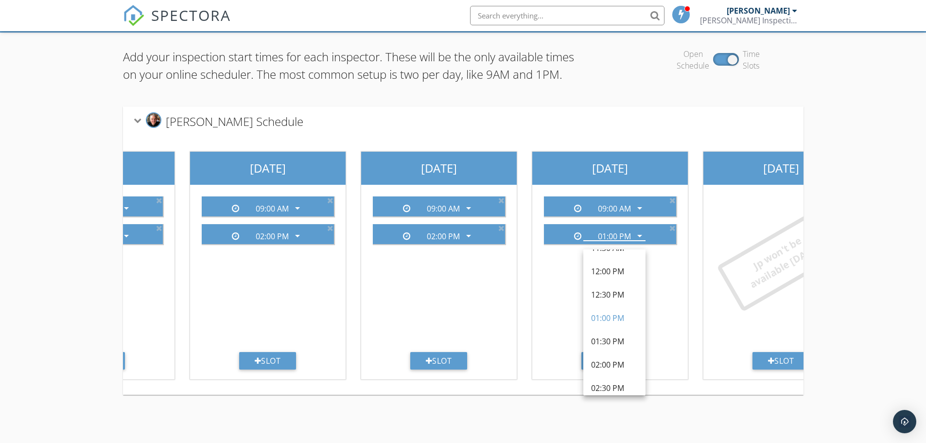
scroll to position [291, 0]
click at [609, 327] on div "02:00 PM" at bounding box center [614, 324] width 47 height 12
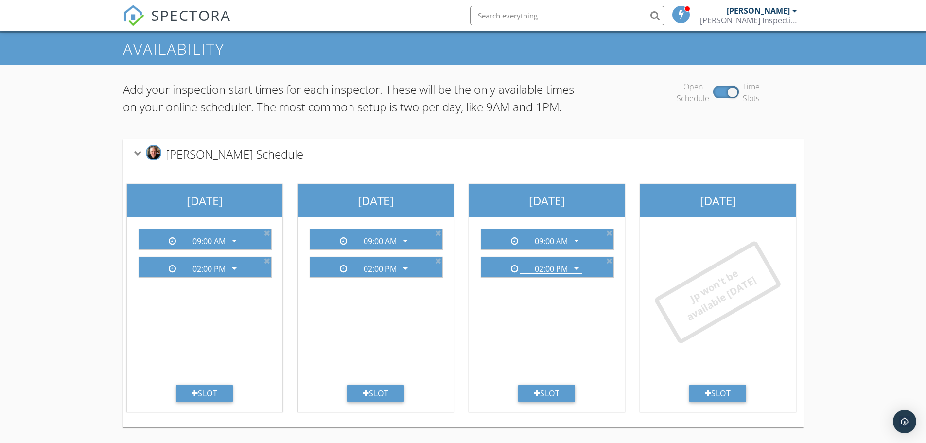
scroll to position [0, 0]
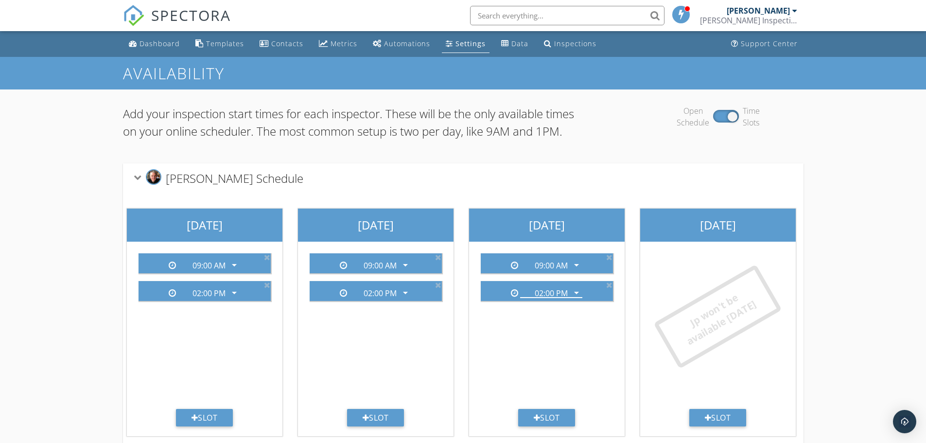
click at [201, 139] on p "Add your inspection start times for each inspector. These will be the only avai…" at bounding box center [350, 122] width 454 height 35
click at [143, 40] on div "Dashboard" at bounding box center [160, 43] width 40 height 9
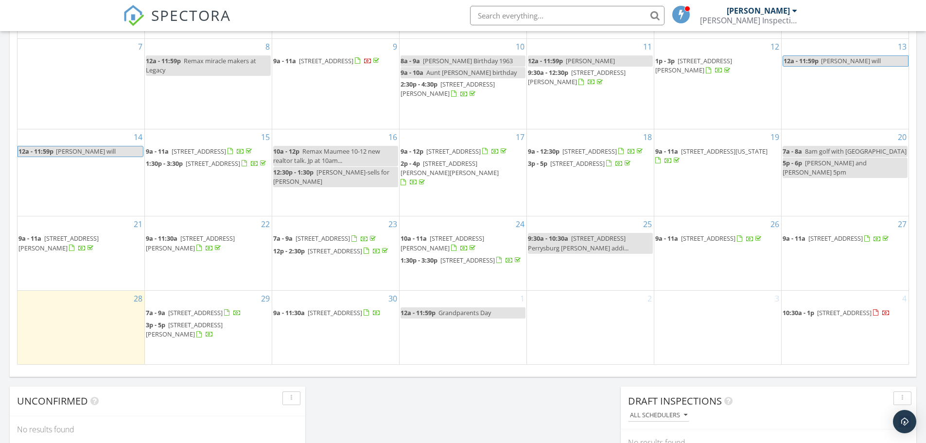
scroll to position [535, 0]
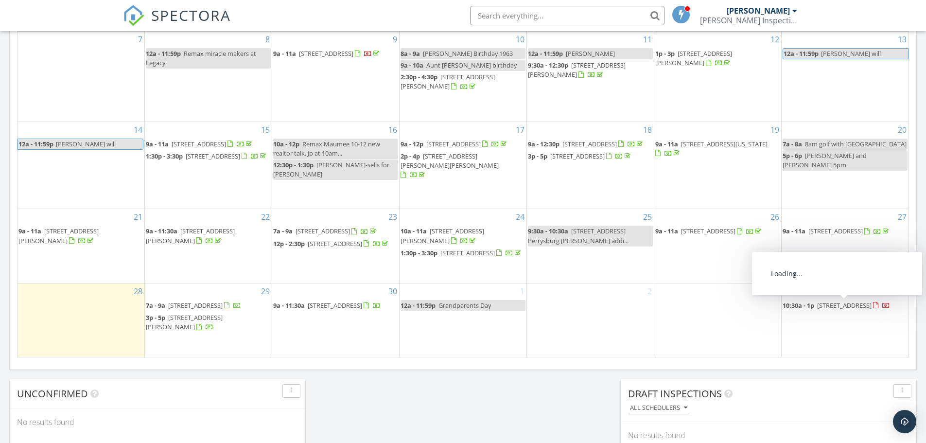
click at [834, 307] on span "[STREET_ADDRESS]" at bounding box center [844, 305] width 54 height 9
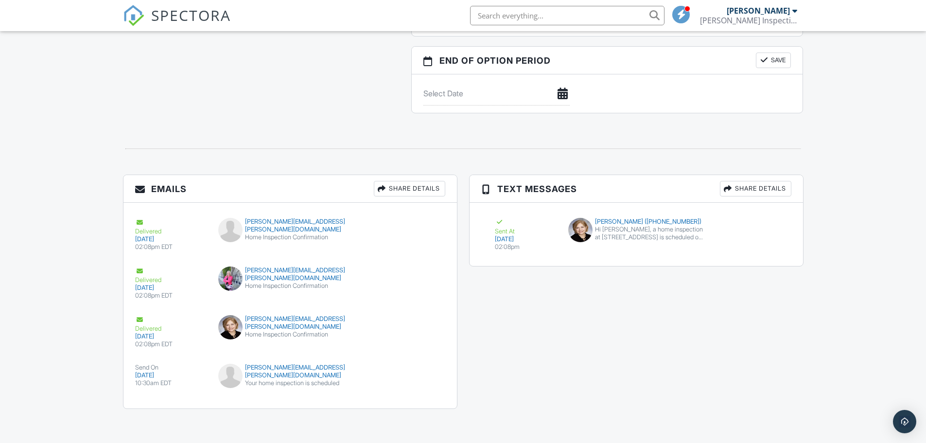
scroll to position [961, 0]
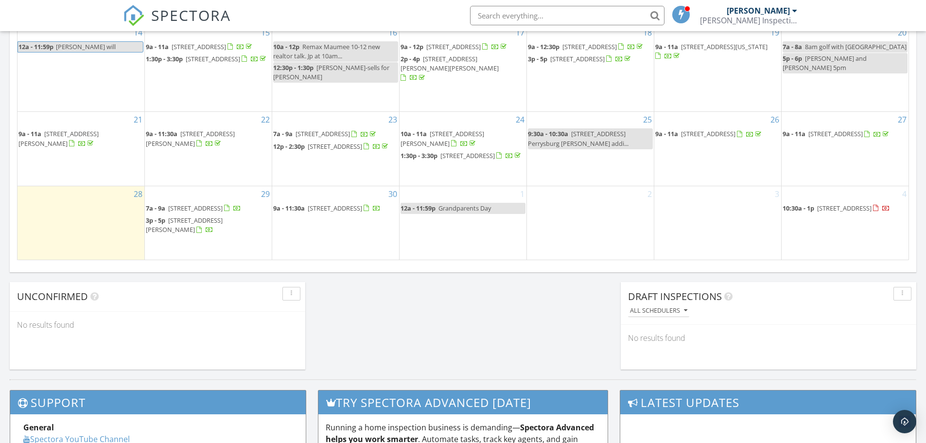
scroll to position [5, 5]
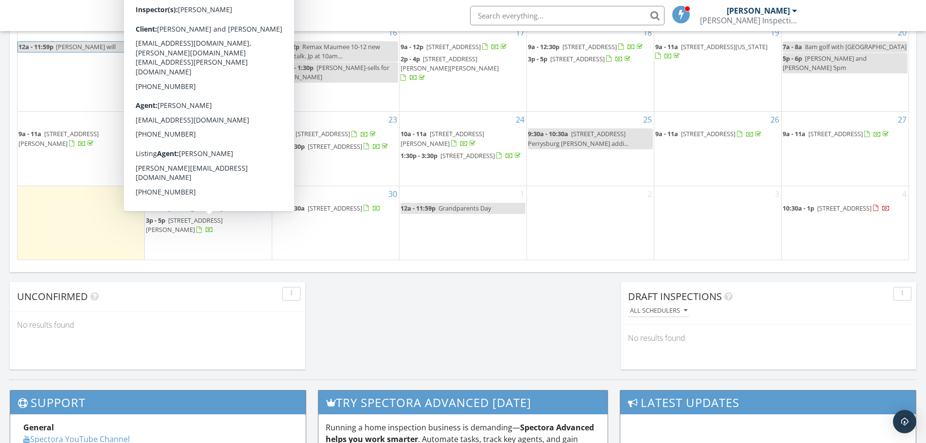
click at [196, 223] on span "[STREET_ADDRESS][PERSON_NAME]" at bounding box center [184, 225] width 77 height 18
